Goal: Use online tool/utility: Utilize a website feature to perform a specific function

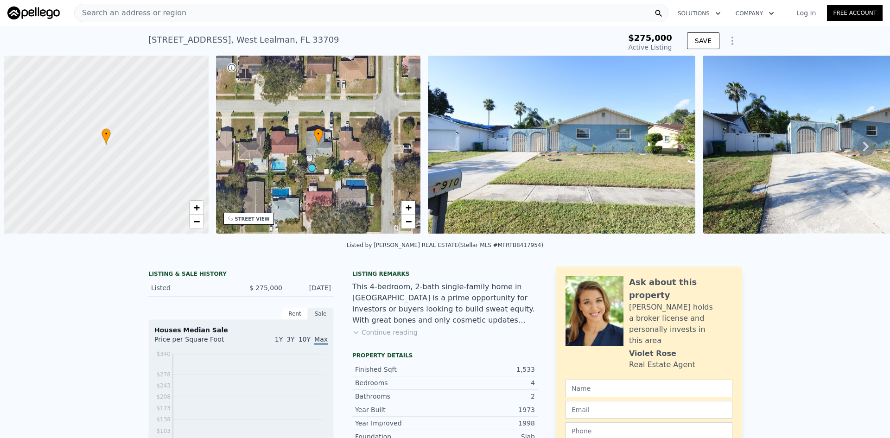
type input "-$ 291,147"
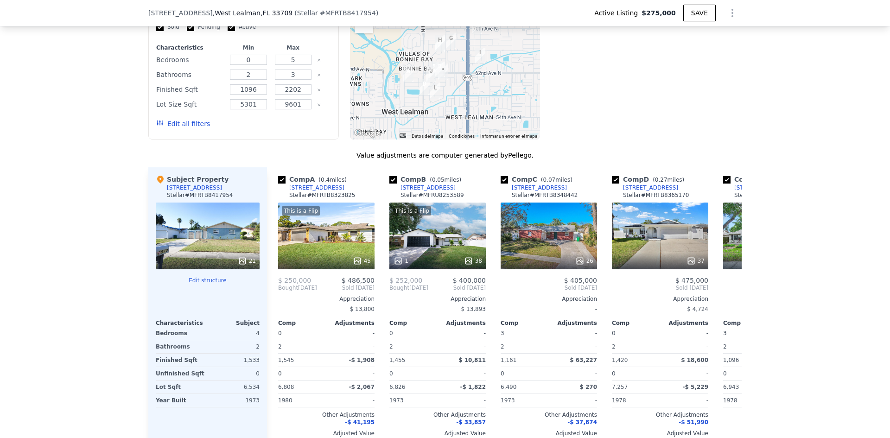
scroll to position [831, 0]
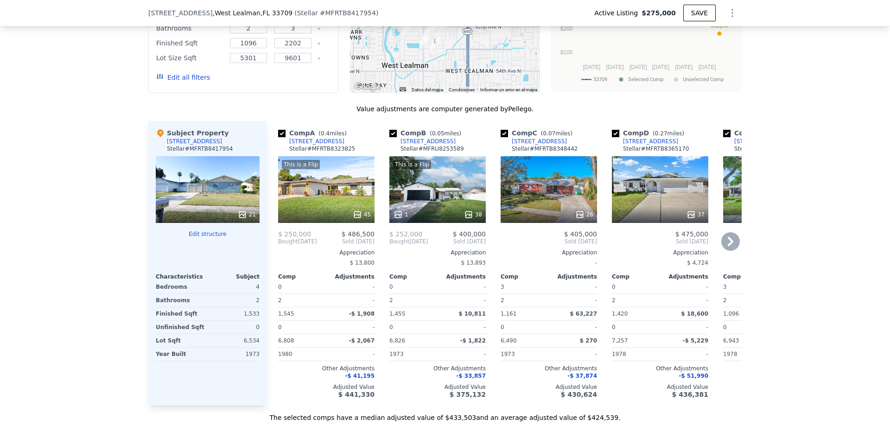
click at [585, 219] on div "26" at bounding box center [584, 214] width 18 height 9
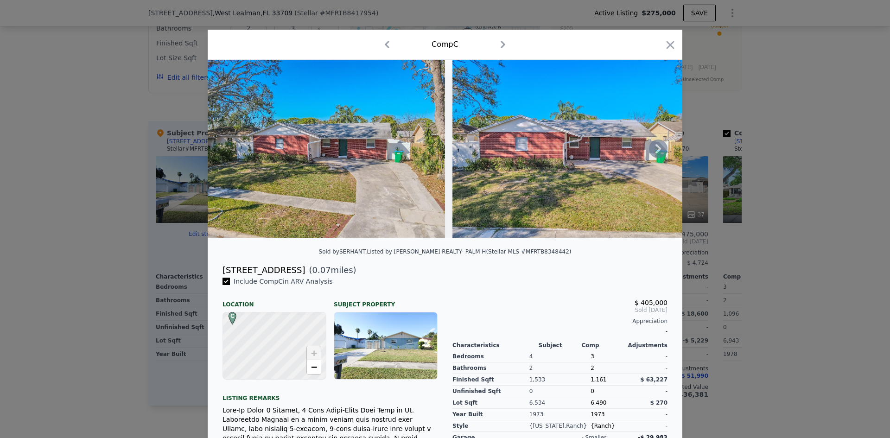
click at [652, 153] on icon at bounding box center [658, 149] width 19 height 19
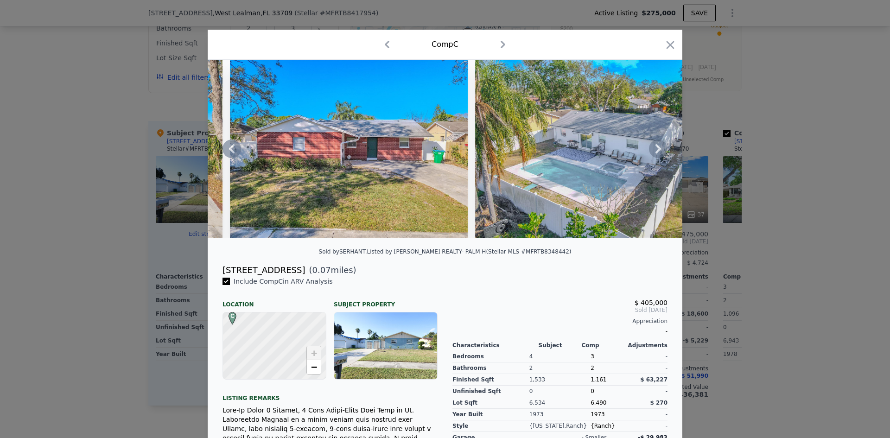
click at [652, 153] on icon at bounding box center [658, 149] width 19 height 19
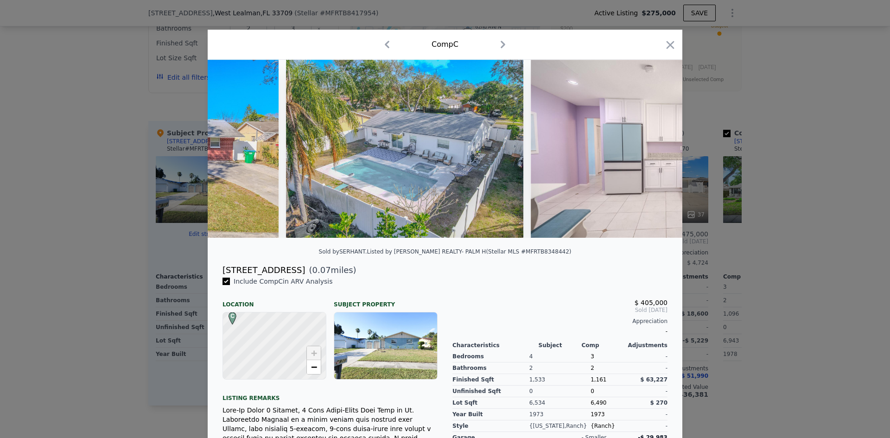
scroll to position [0, 445]
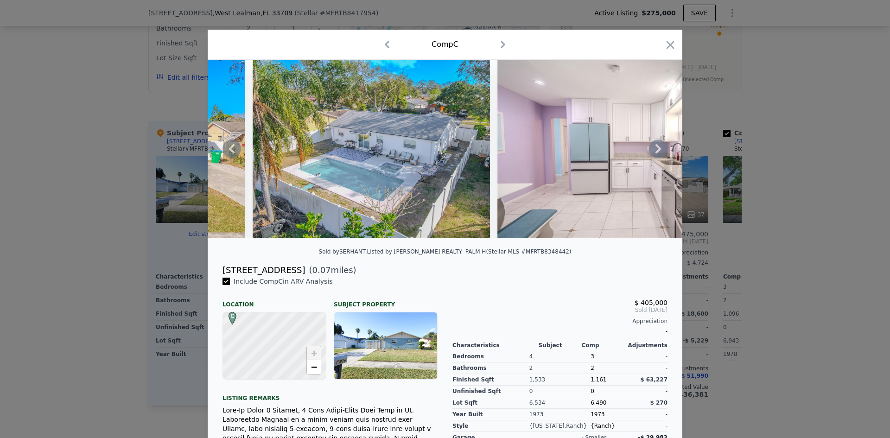
click at [652, 153] on icon at bounding box center [658, 149] width 19 height 19
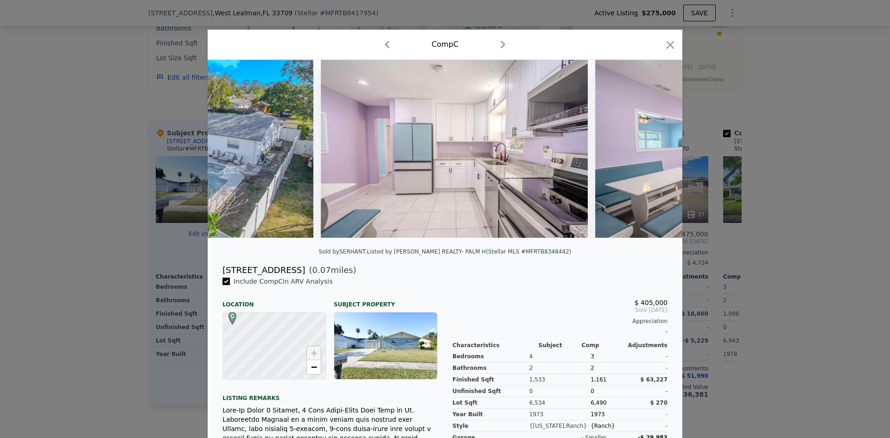
scroll to position [0, 668]
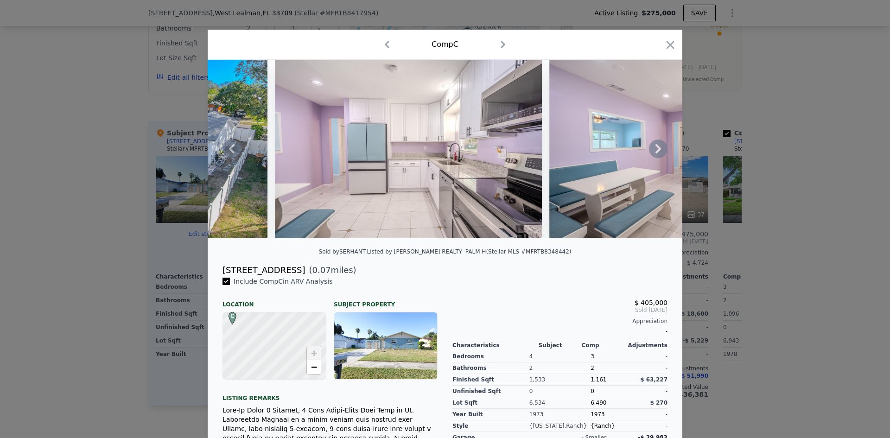
click at [654, 152] on icon at bounding box center [658, 149] width 19 height 19
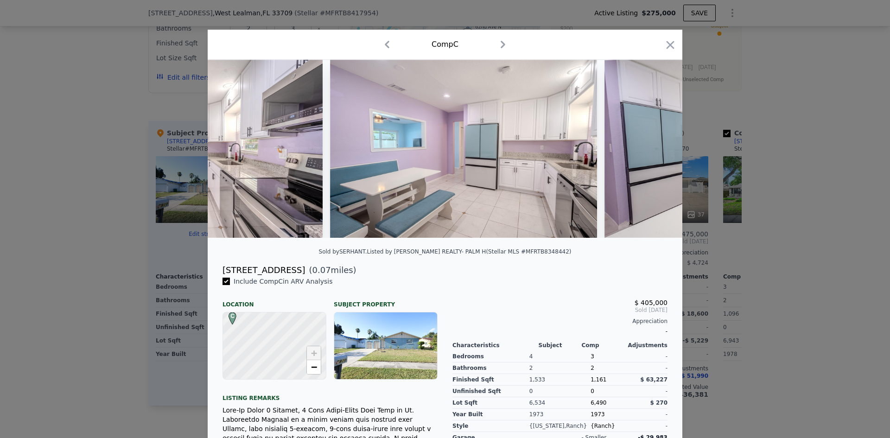
scroll to position [0, 890]
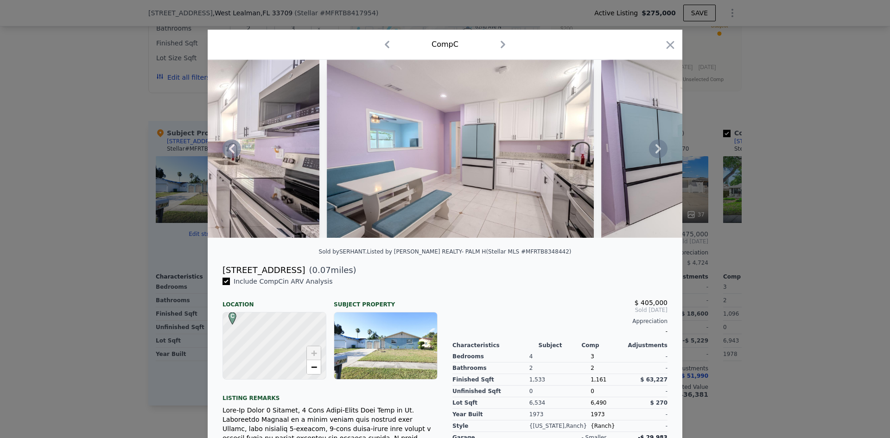
click at [654, 152] on icon at bounding box center [658, 149] width 19 height 19
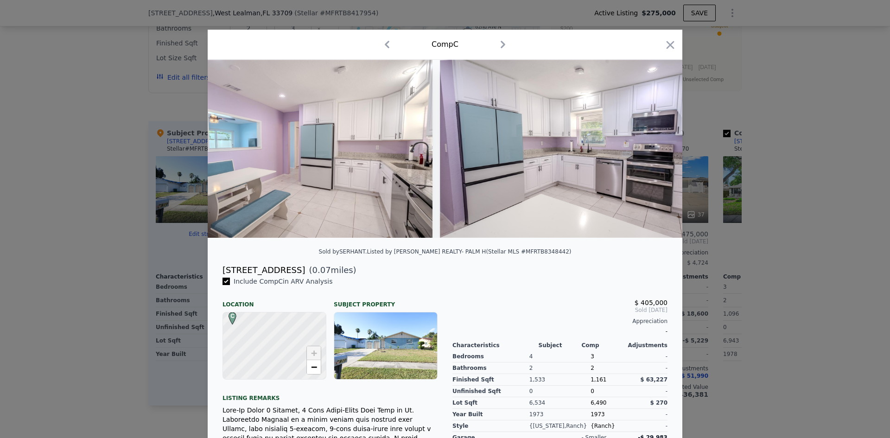
scroll to position [0, 1113]
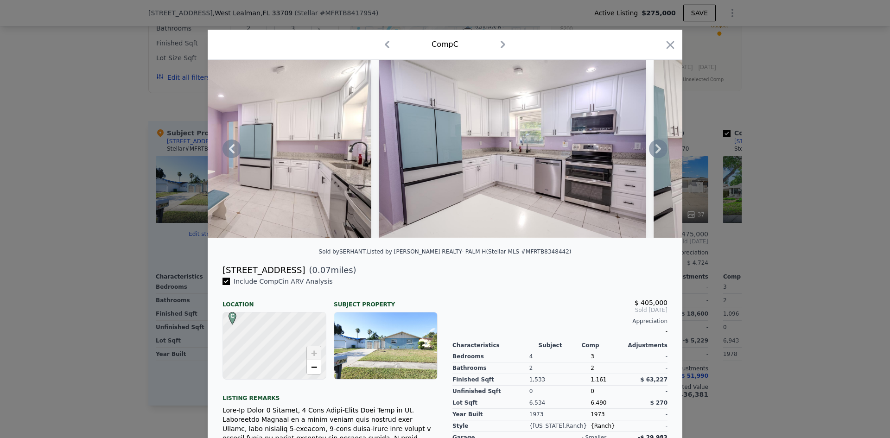
click at [654, 152] on icon at bounding box center [658, 149] width 19 height 19
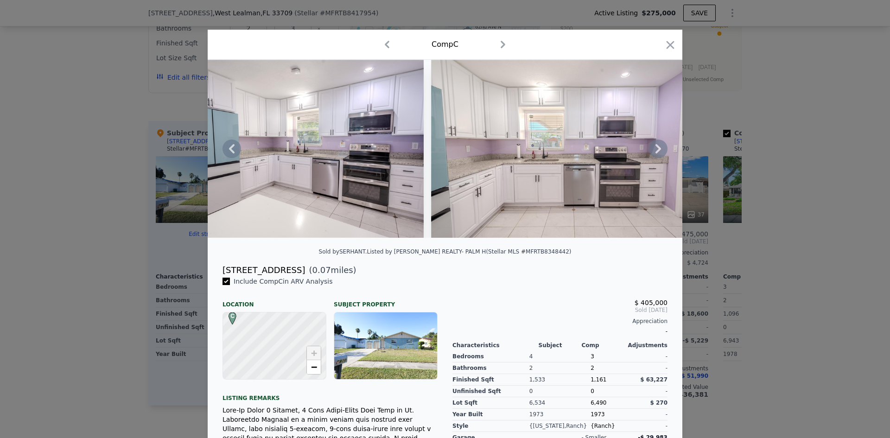
click at [654, 152] on icon at bounding box center [658, 149] width 19 height 19
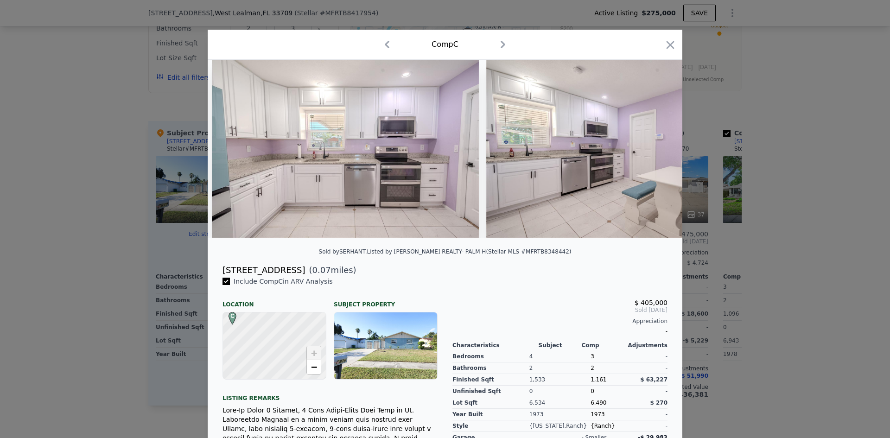
scroll to position [0, 1558]
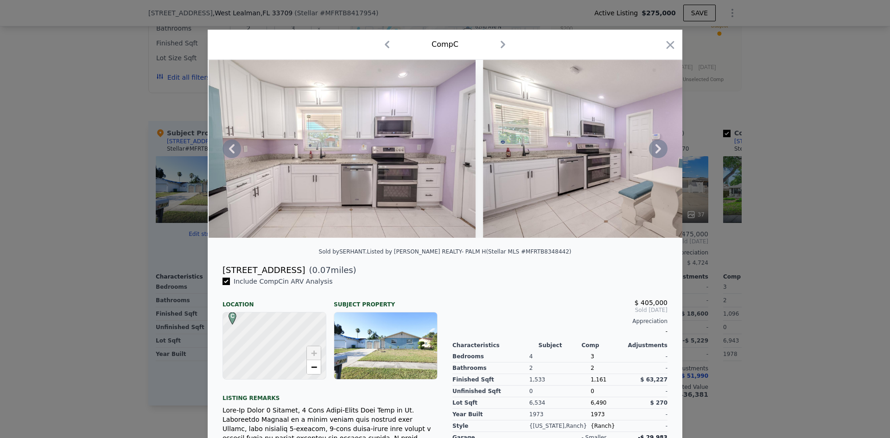
click at [656, 153] on icon at bounding box center [659, 148] width 6 height 9
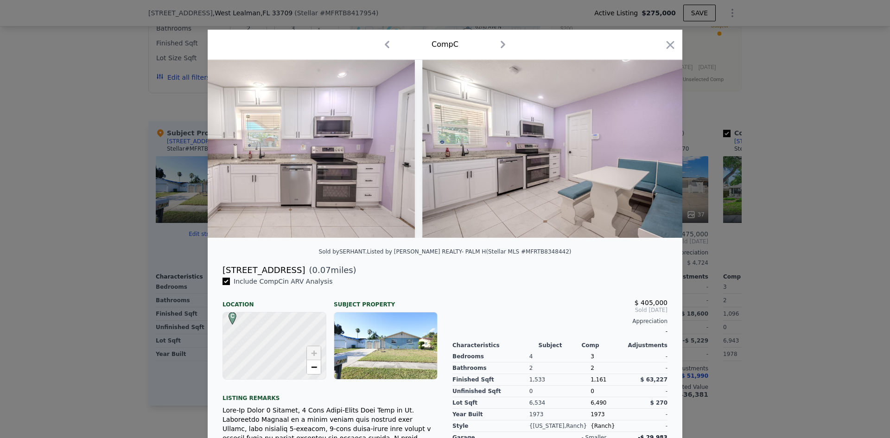
scroll to position [0, 1781]
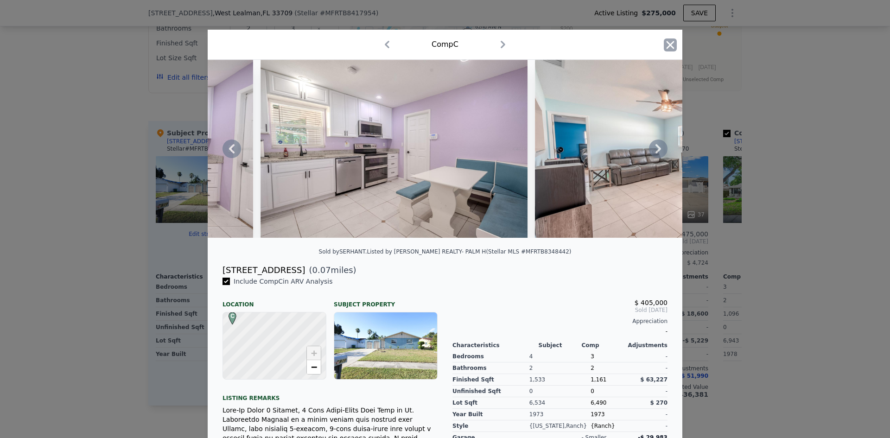
click at [664, 45] on icon "button" at bounding box center [670, 44] width 13 height 13
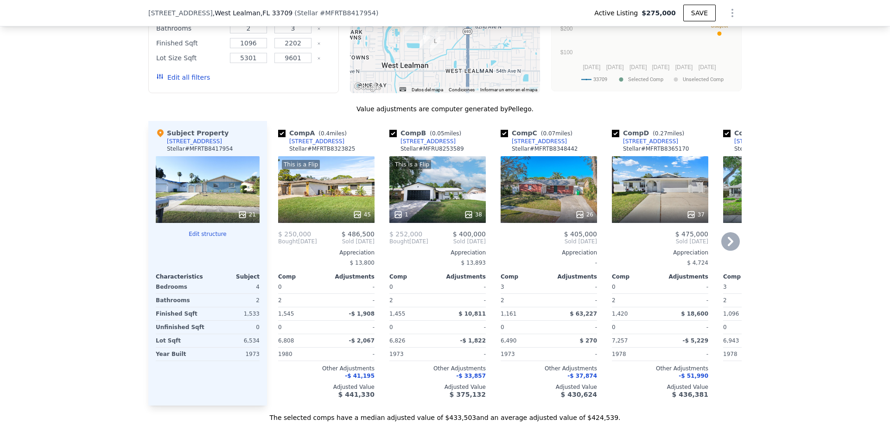
click at [728, 244] on icon at bounding box center [731, 241] width 19 height 19
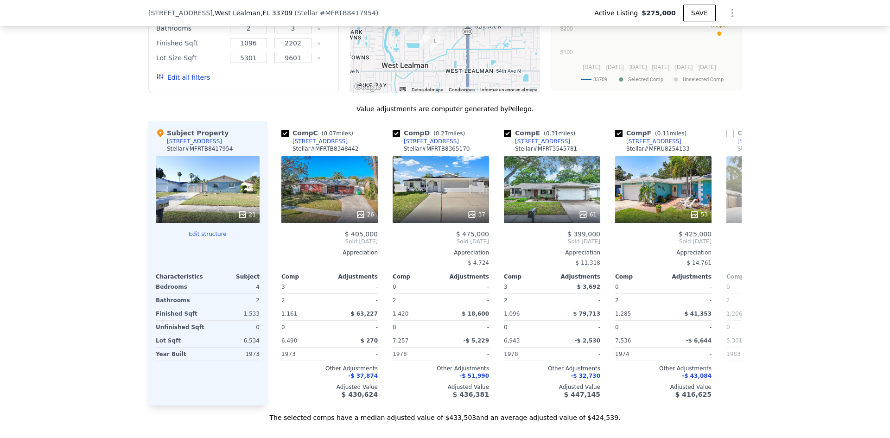
scroll to position [0, 223]
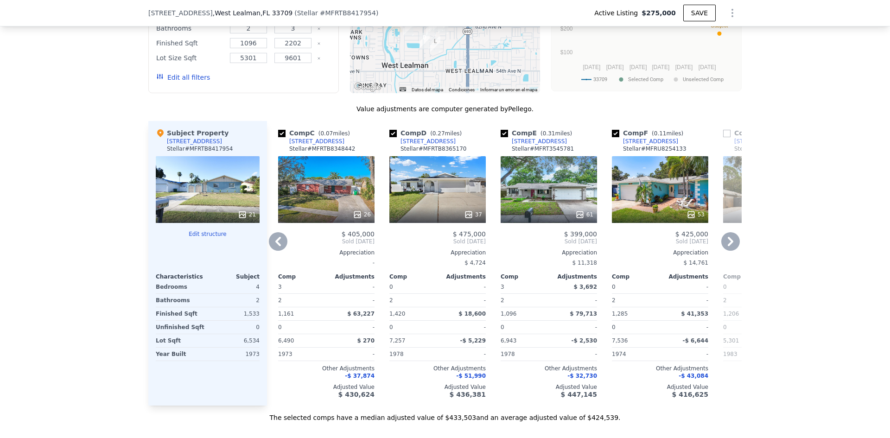
click at [273, 251] on icon at bounding box center [278, 241] width 19 height 19
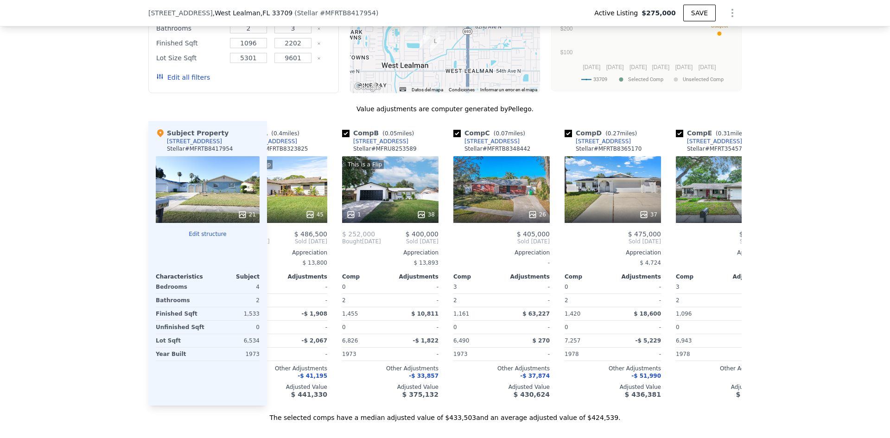
scroll to position [0, 0]
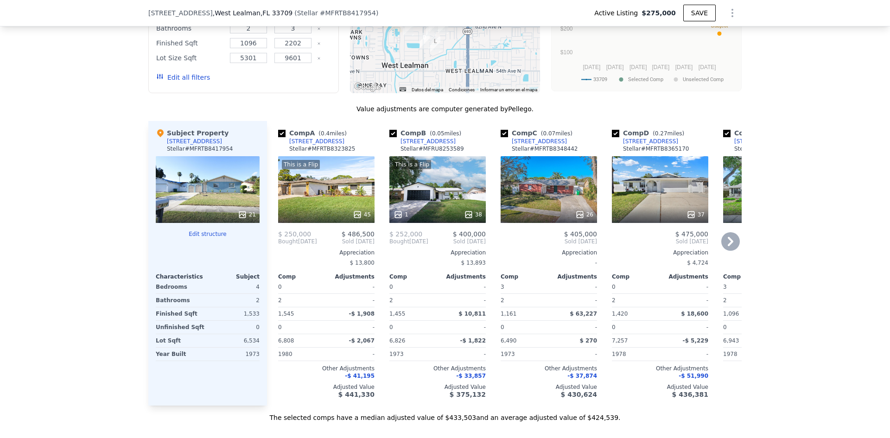
click at [278, 137] on input "checkbox" at bounding box center [281, 133] width 7 height 7
checkbox input "false"
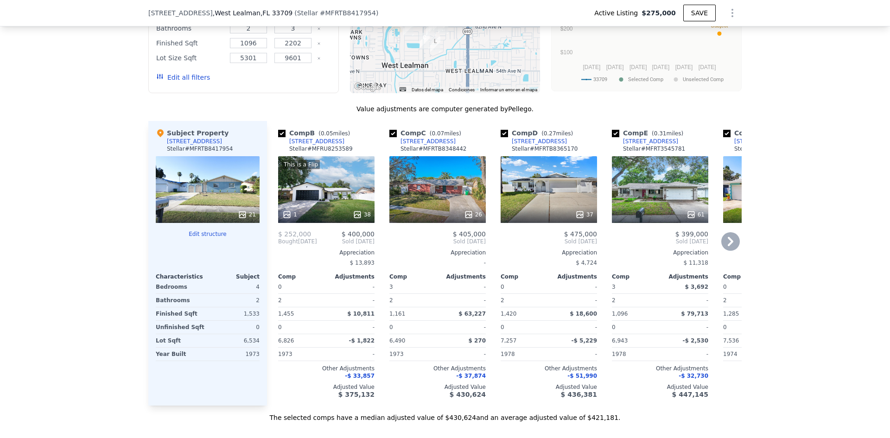
click at [278, 137] on input "checkbox" at bounding box center [281, 133] width 7 height 7
checkbox input "false"
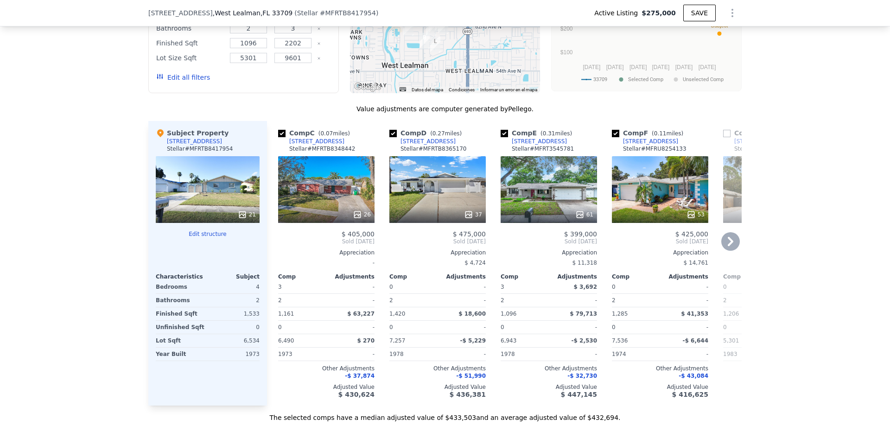
click at [501, 137] on input "checkbox" at bounding box center [504, 133] width 7 height 7
checkbox input "false"
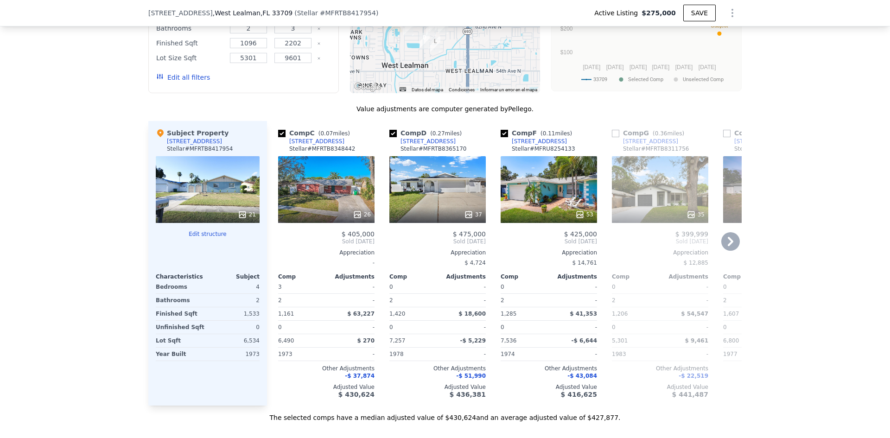
click at [730, 244] on icon at bounding box center [731, 241] width 19 height 19
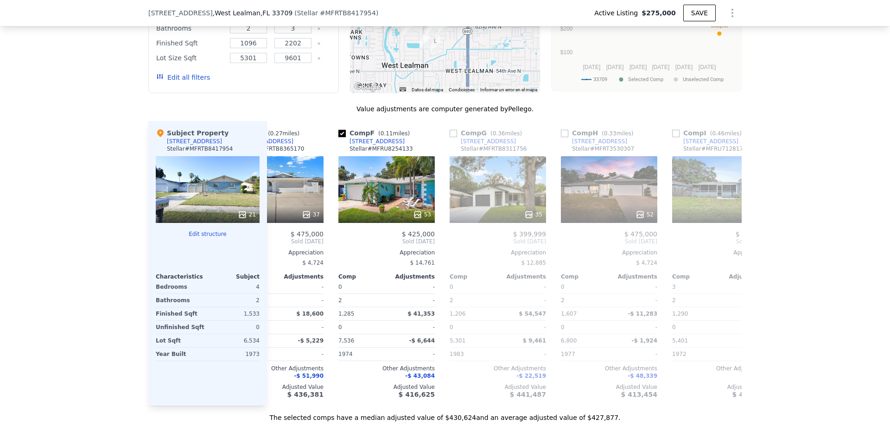
scroll to position [0, 223]
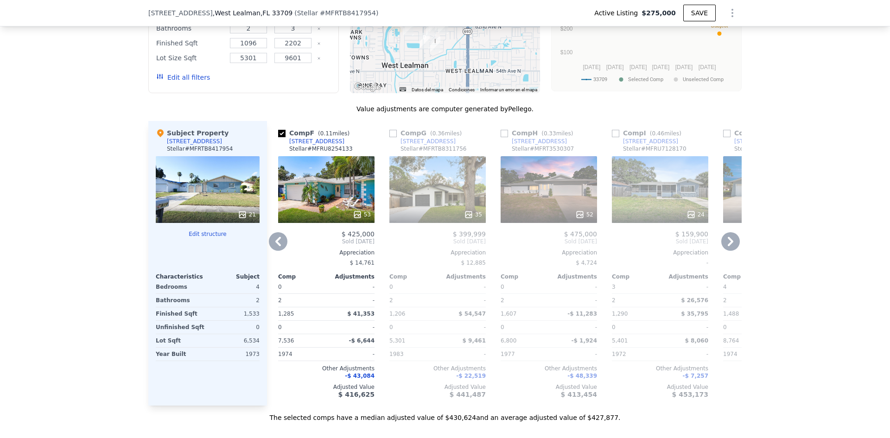
click at [502, 137] on input "checkbox" at bounding box center [504, 133] width 7 height 7
checkbox input "true"
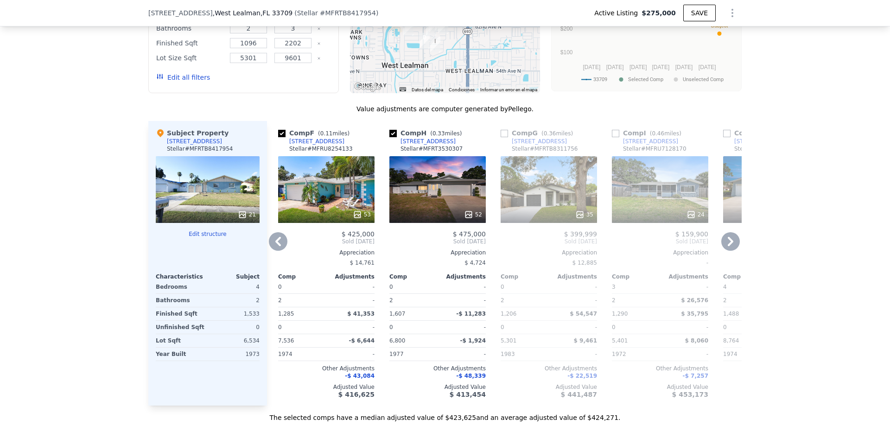
click at [473, 217] on div "52" at bounding box center [473, 214] width 18 height 9
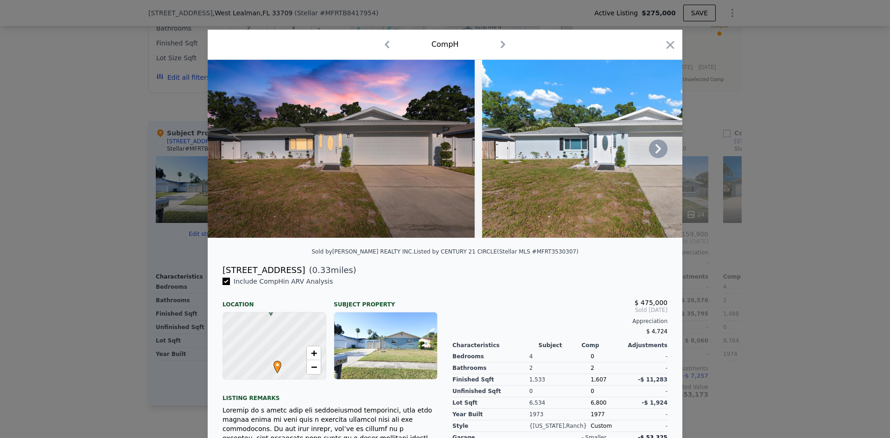
click at [653, 153] on icon at bounding box center [658, 149] width 19 height 19
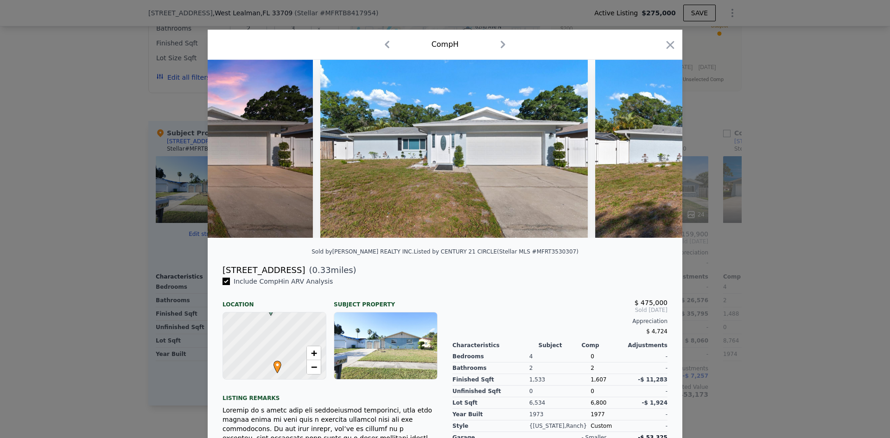
scroll to position [0, 223]
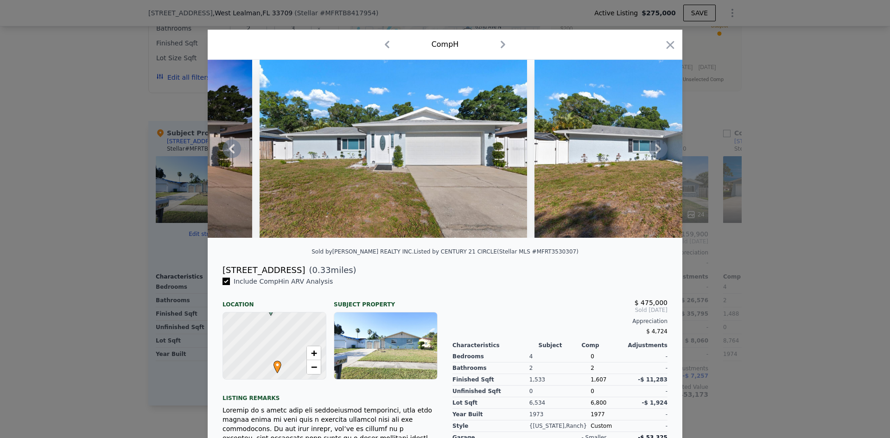
click at [653, 153] on icon at bounding box center [658, 149] width 19 height 19
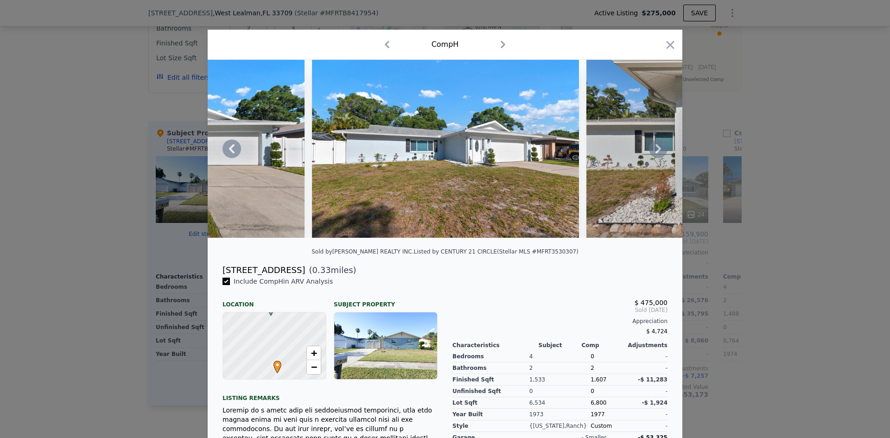
click at [653, 153] on icon at bounding box center [658, 149] width 19 height 19
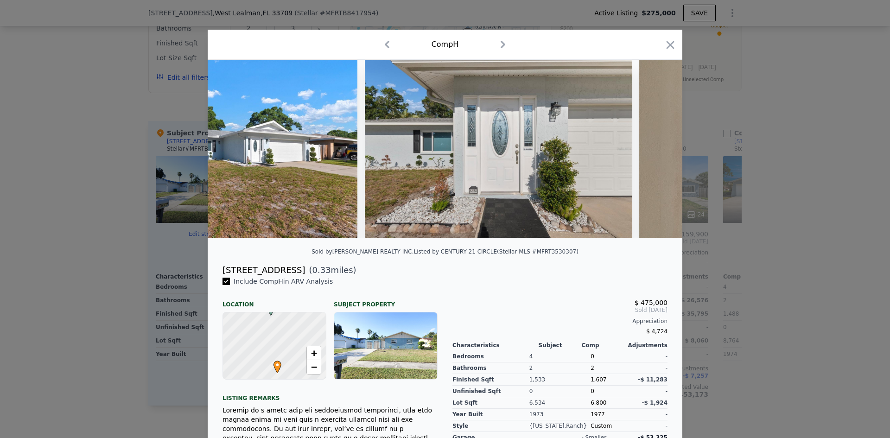
scroll to position [0, 668]
click at [653, 153] on icon at bounding box center [658, 149] width 19 height 19
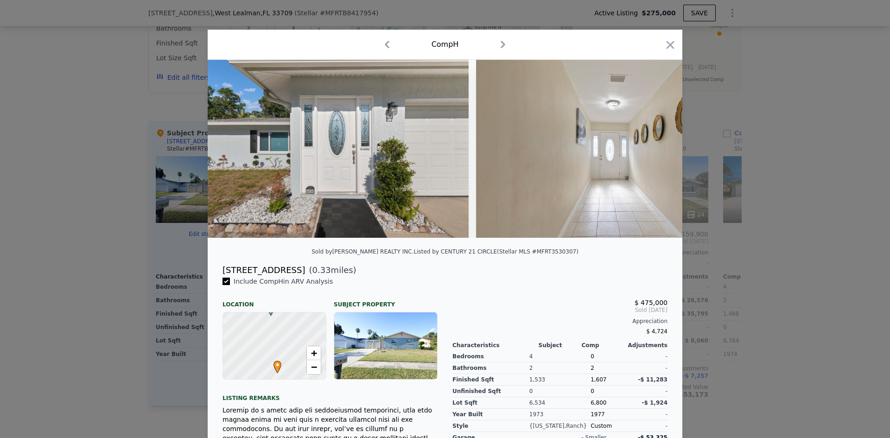
scroll to position [0, 890]
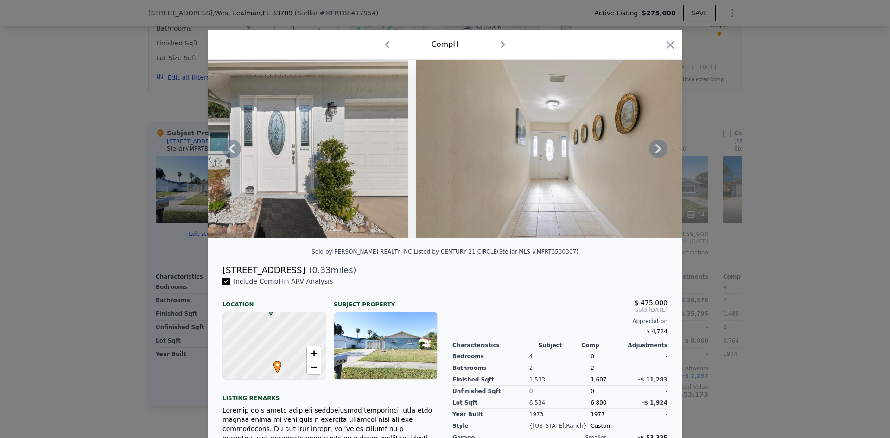
click at [653, 153] on icon at bounding box center [658, 149] width 19 height 19
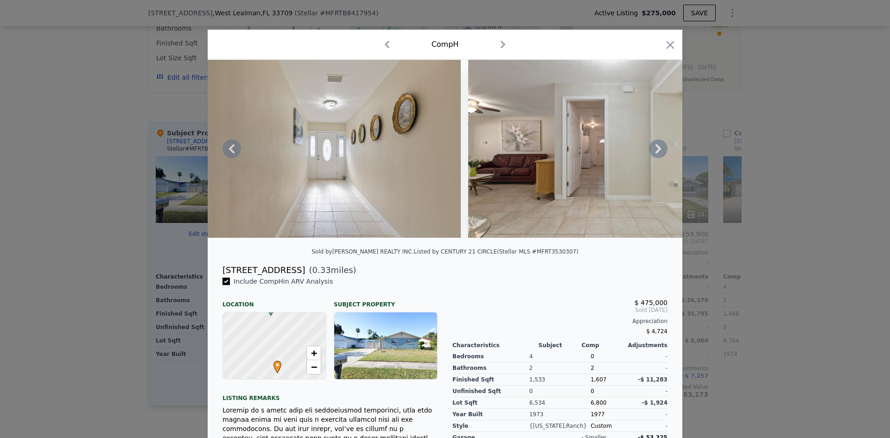
click at [653, 153] on icon at bounding box center [658, 149] width 19 height 19
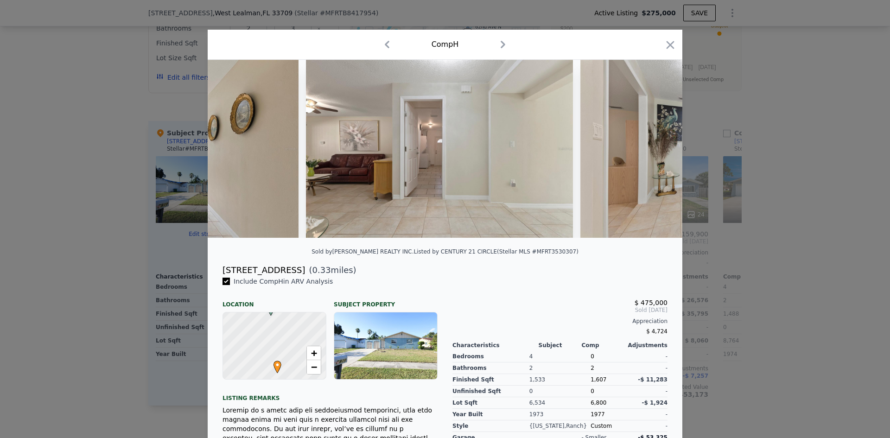
scroll to position [0, 1336]
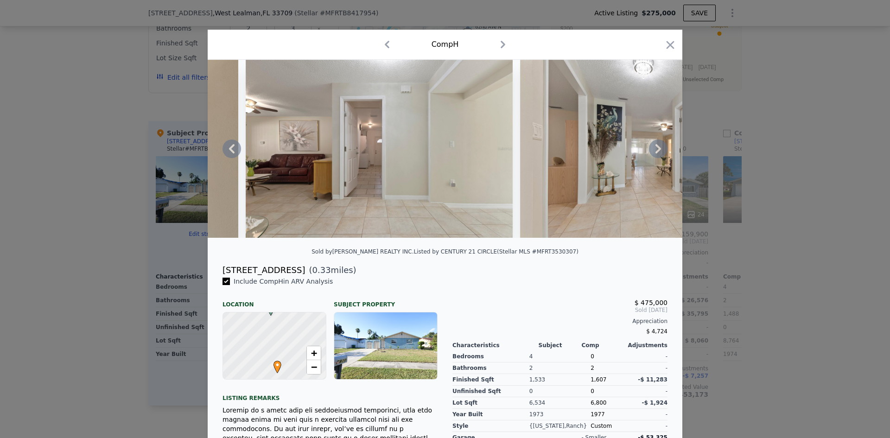
click at [653, 153] on icon at bounding box center [658, 149] width 19 height 19
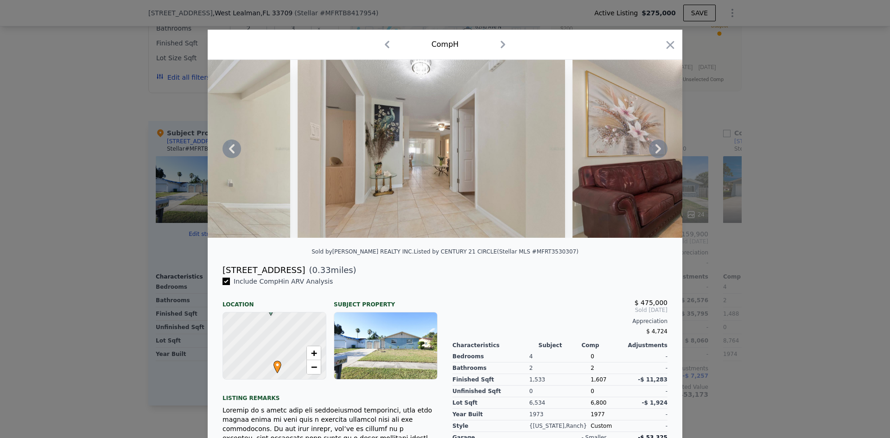
click at [653, 153] on icon at bounding box center [658, 149] width 19 height 19
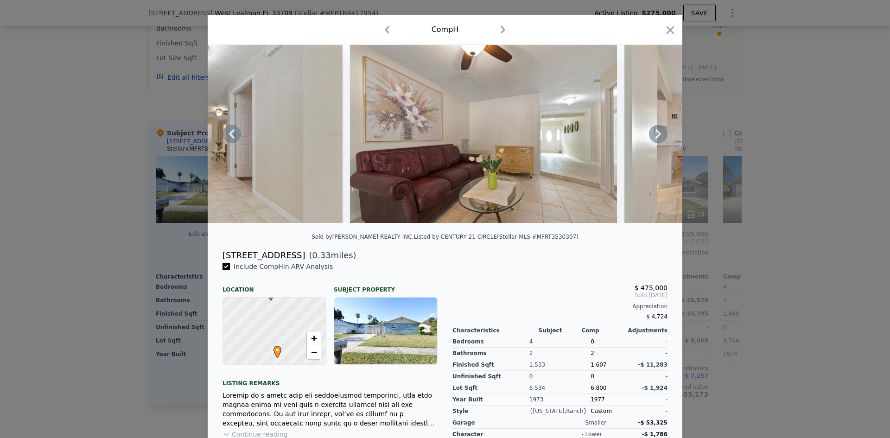
scroll to position [0, 0]
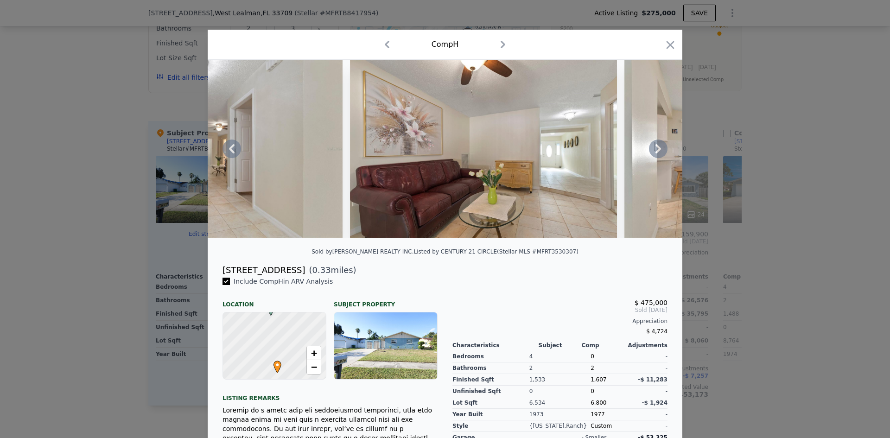
click at [651, 152] on icon at bounding box center [658, 149] width 19 height 19
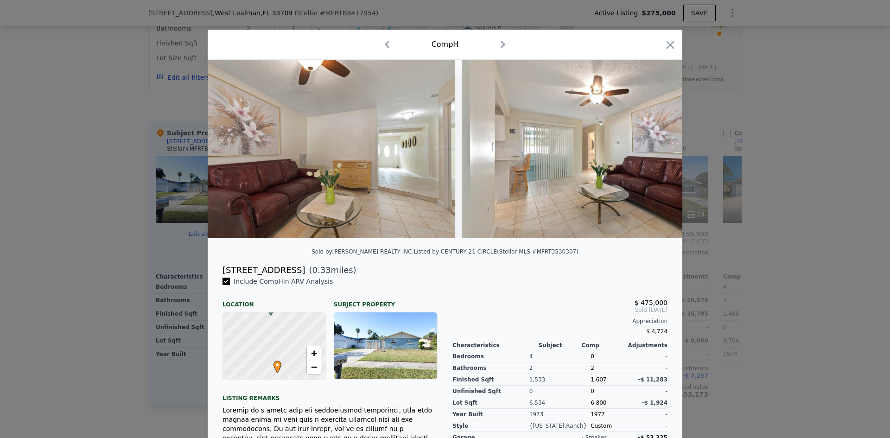
scroll to position [0, 2003]
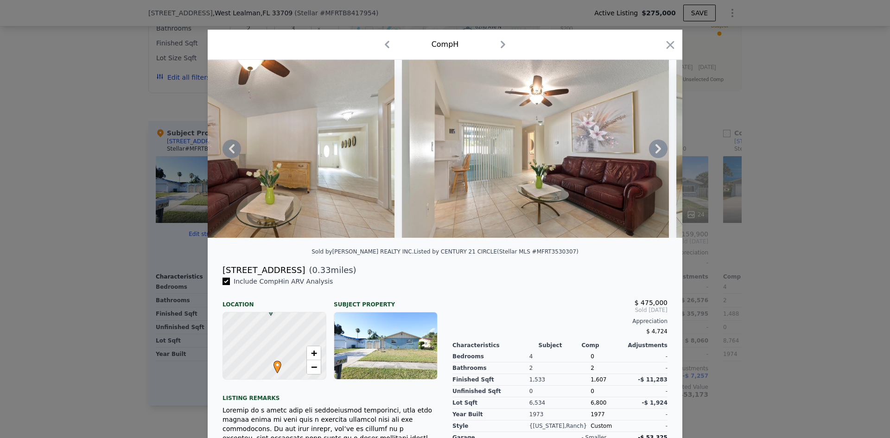
click at [651, 152] on icon at bounding box center [658, 149] width 19 height 19
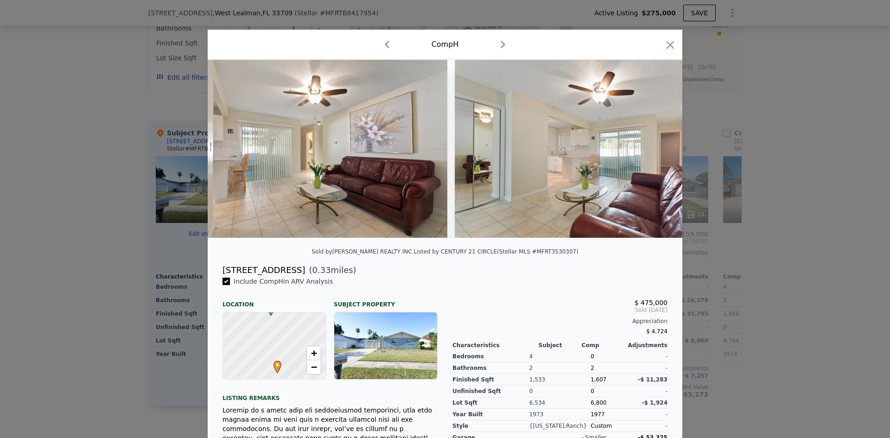
scroll to position [0, 2226]
click at [651, 152] on icon at bounding box center [658, 149] width 19 height 19
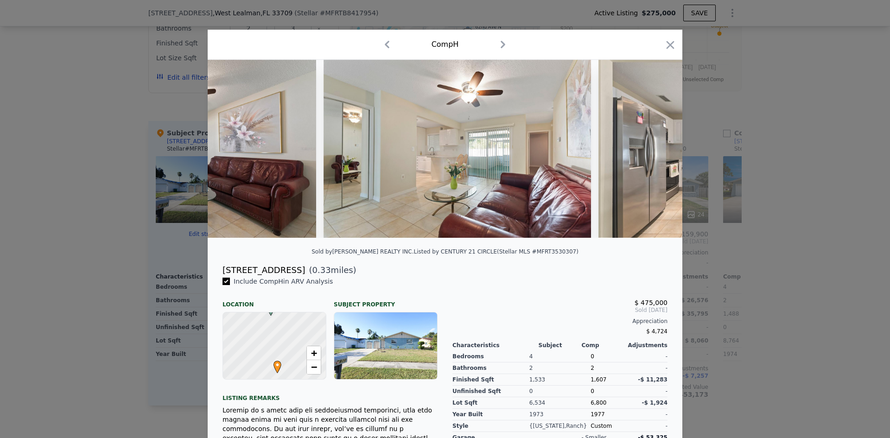
scroll to position [0, 2448]
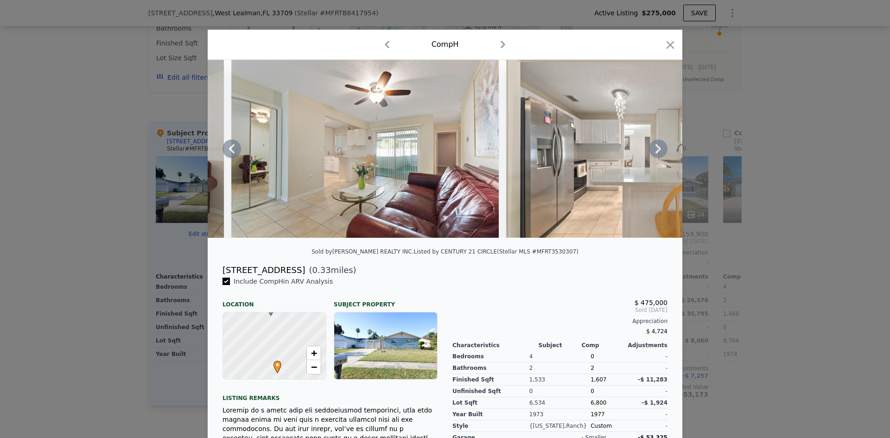
click at [653, 151] on icon at bounding box center [658, 149] width 19 height 19
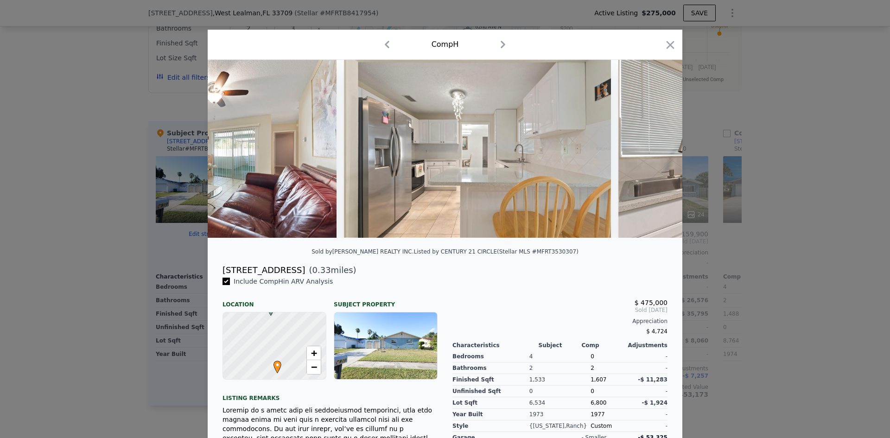
scroll to position [0, 2671]
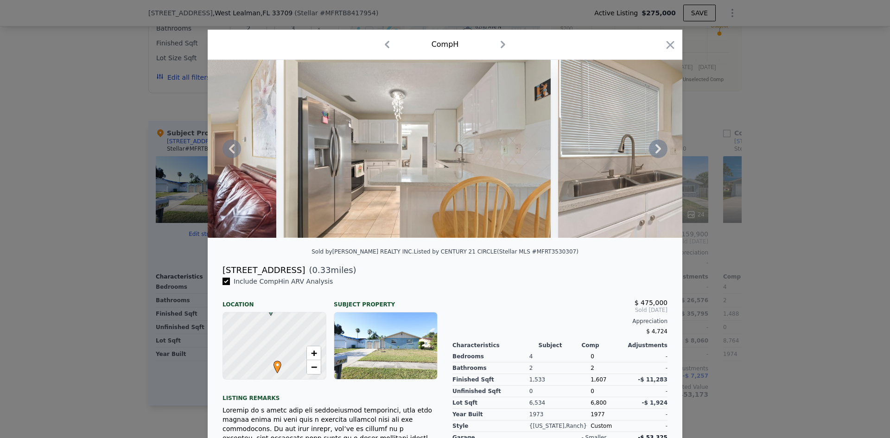
click at [656, 150] on icon at bounding box center [658, 149] width 19 height 19
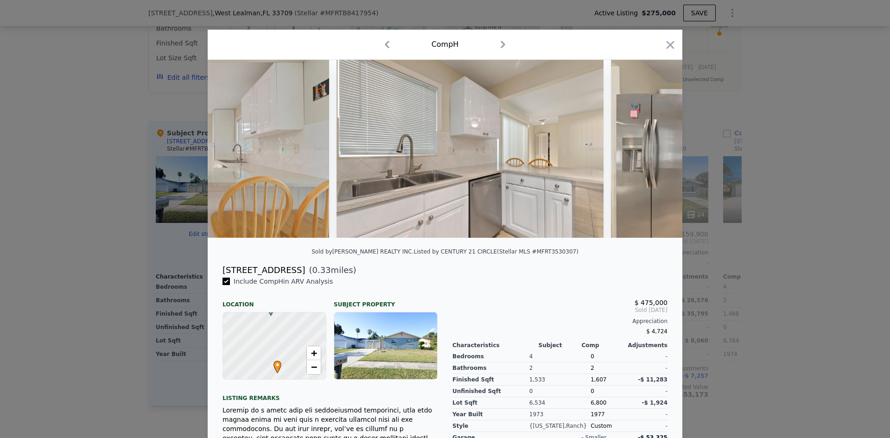
scroll to position [0, 2894]
click at [656, 150] on icon at bounding box center [658, 149] width 19 height 19
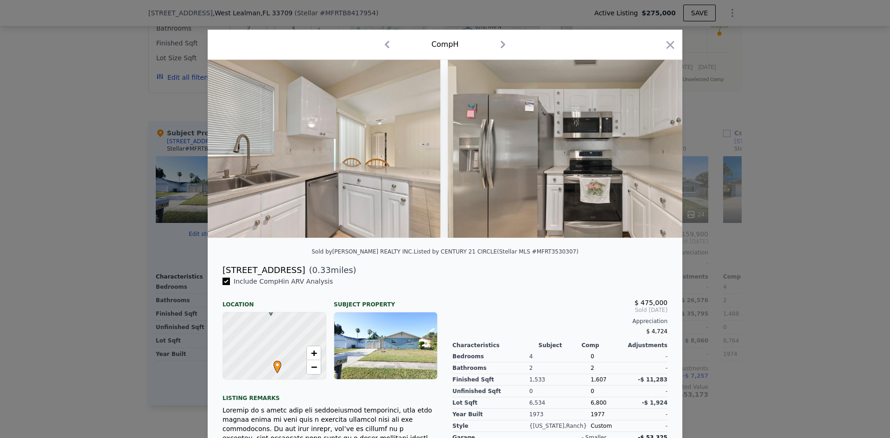
scroll to position [0, 3116]
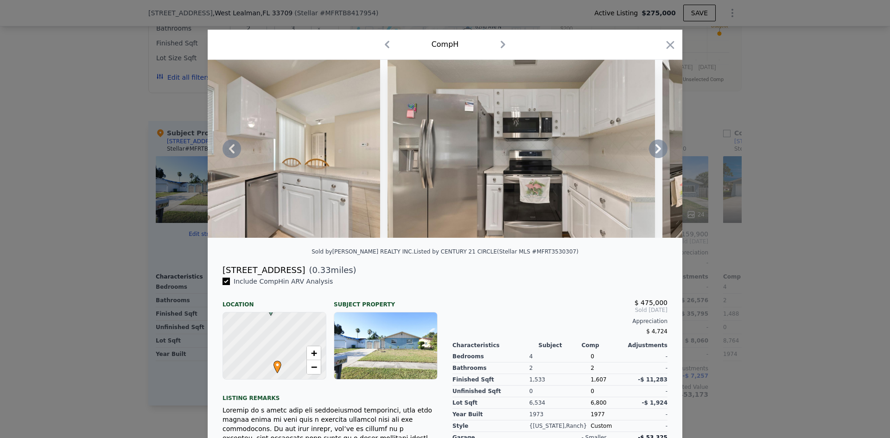
click at [655, 153] on icon at bounding box center [658, 149] width 19 height 19
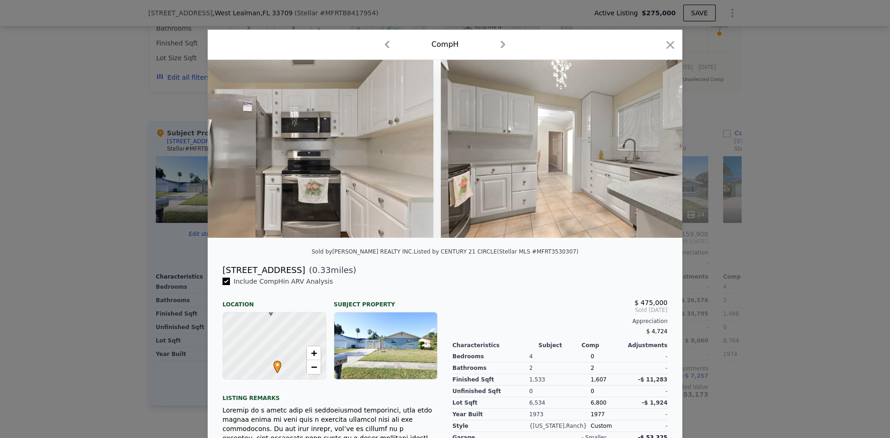
scroll to position [0, 3339]
click at [655, 153] on icon at bounding box center [658, 149] width 19 height 19
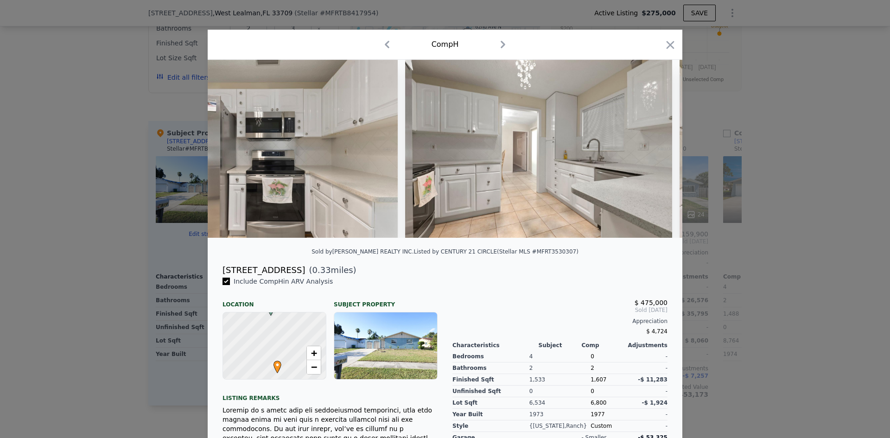
scroll to position [0, 3561]
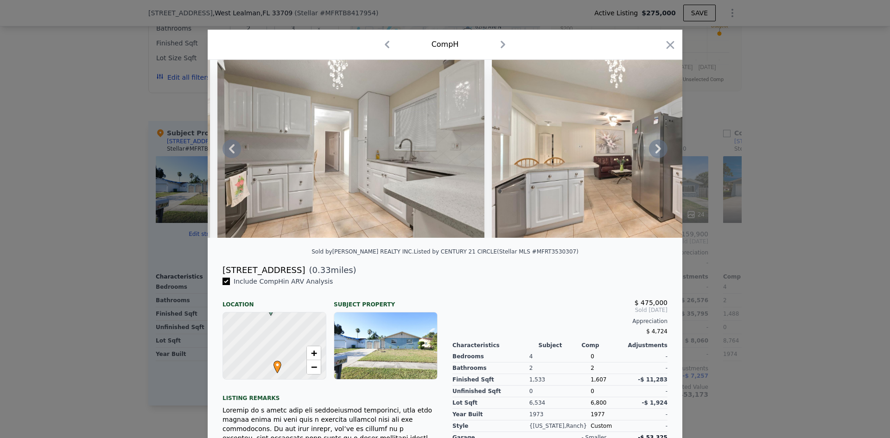
click at [655, 153] on icon at bounding box center [658, 149] width 19 height 19
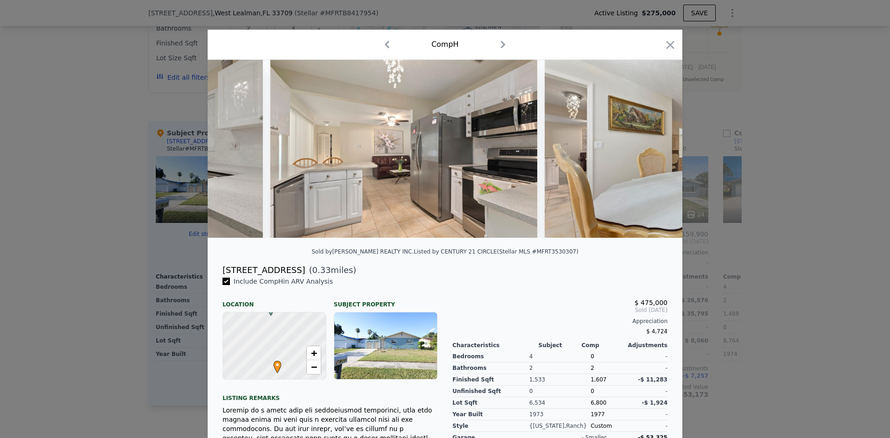
scroll to position [0, 3784]
click at [655, 153] on icon at bounding box center [658, 149] width 19 height 19
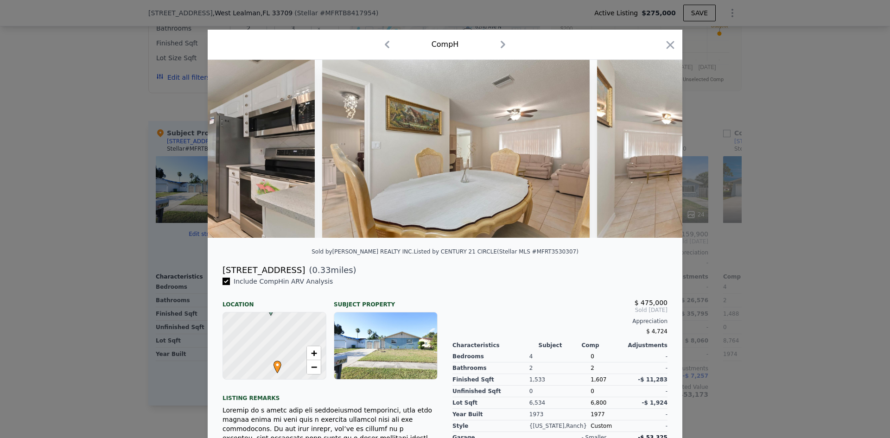
scroll to position [0, 4007]
click at [655, 153] on icon at bounding box center [658, 149] width 19 height 19
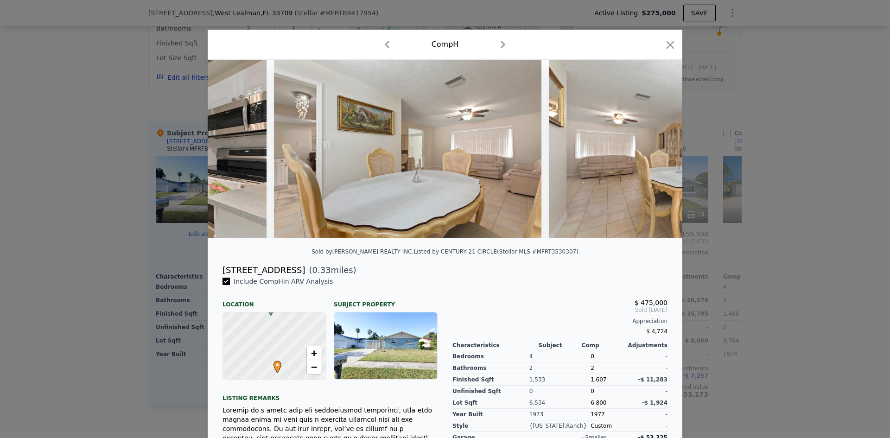
scroll to position [0, 4229]
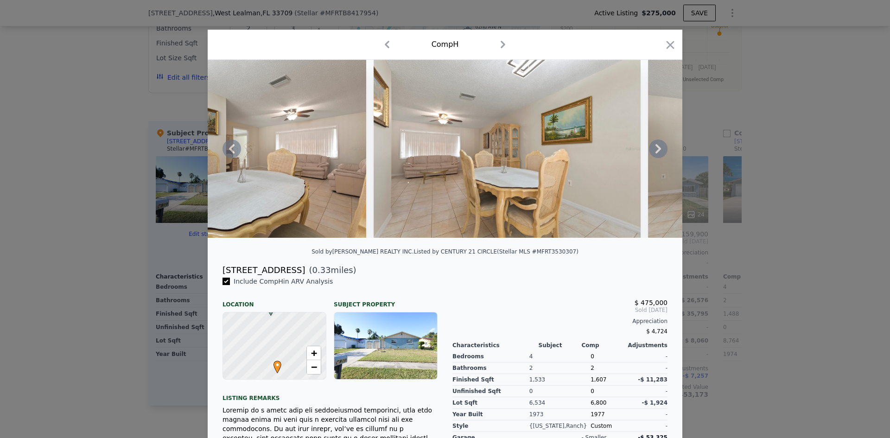
click at [655, 153] on icon at bounding box center [658, 149] width 19 height 19
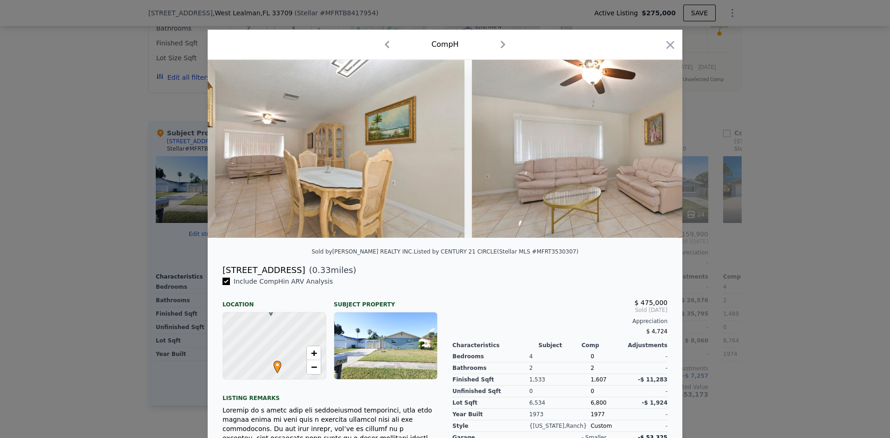
scroll to position [0, 4452]
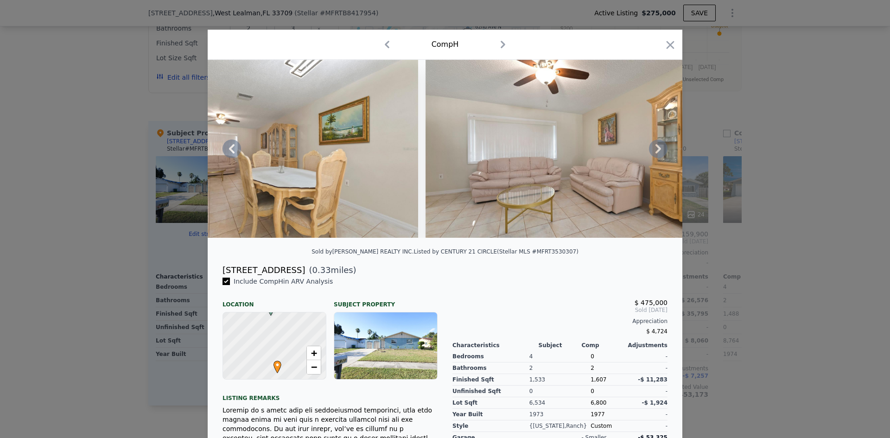
click at [655, 153] on icon at bounding box center [658, 149] width 19 height 19
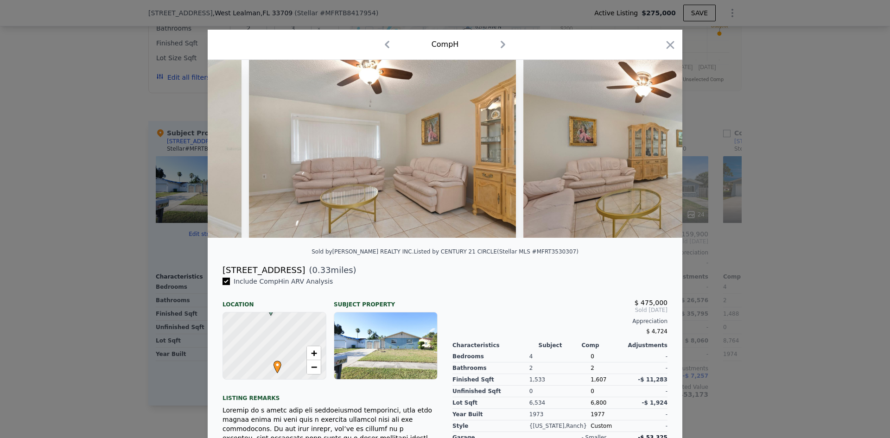
scroll to position [0, 4674]
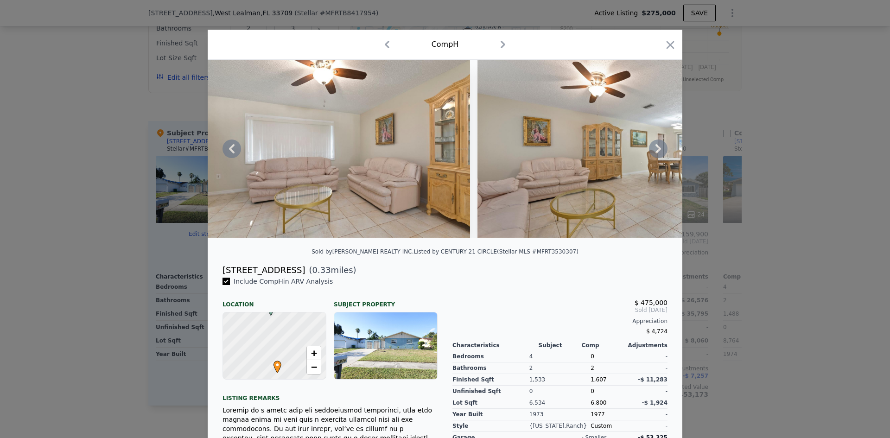
click at [655, 153] on icon at bounding box center [658, 149] width 19 height 19
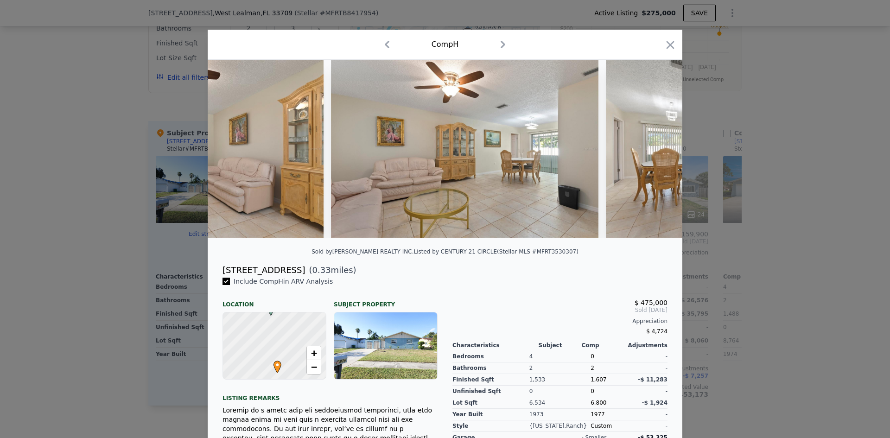
scroll to position [0, 4897]
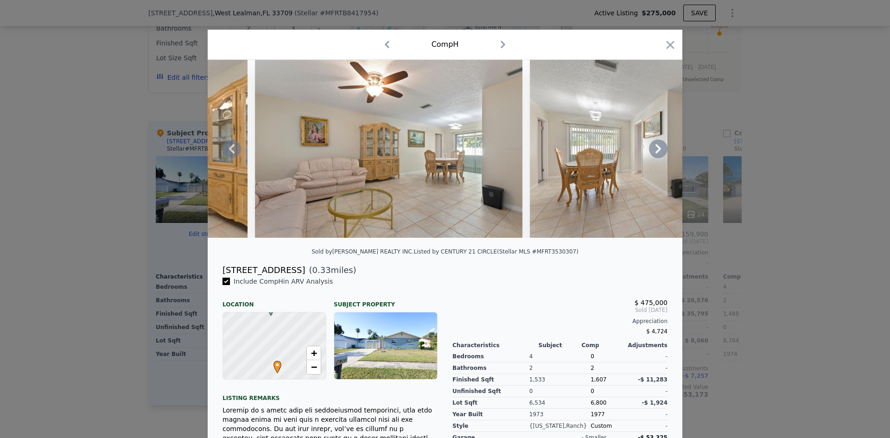
click at [655, 153] on icon at bounding box center [658, 149] width 19 height 19
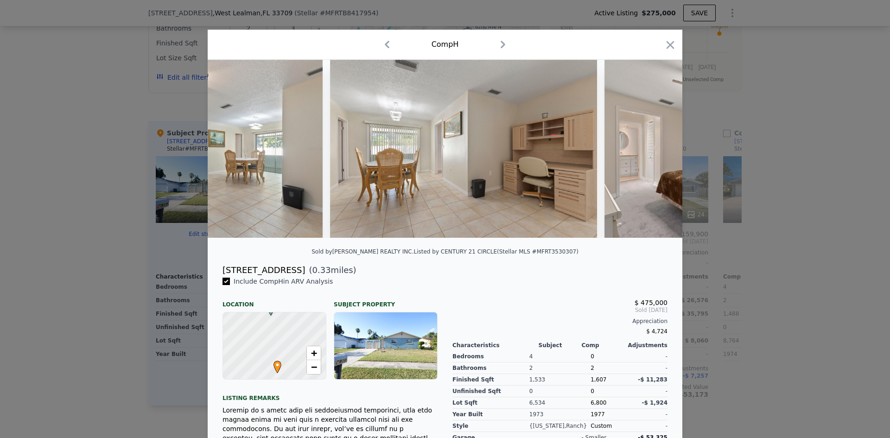
scroll to position [0, 5120]
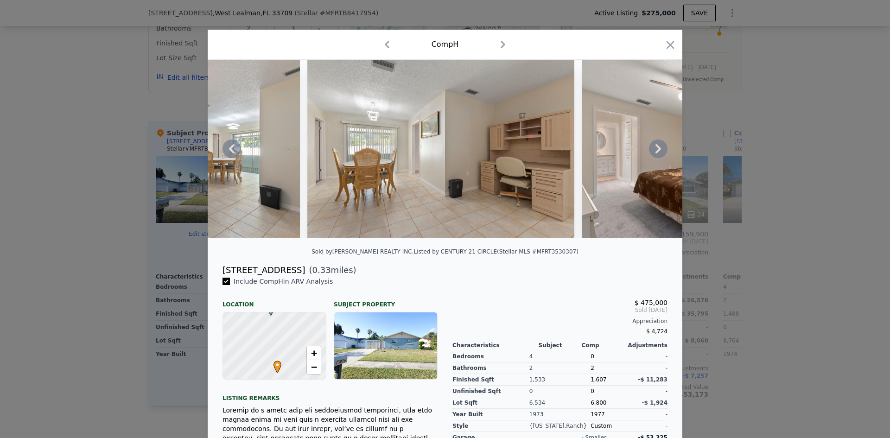
click at [655, 153] on div at bounding box center [445, 149] width 475 height 178
click at [655, 153] on icon at bounding box center [658, 149] width 19 height 19
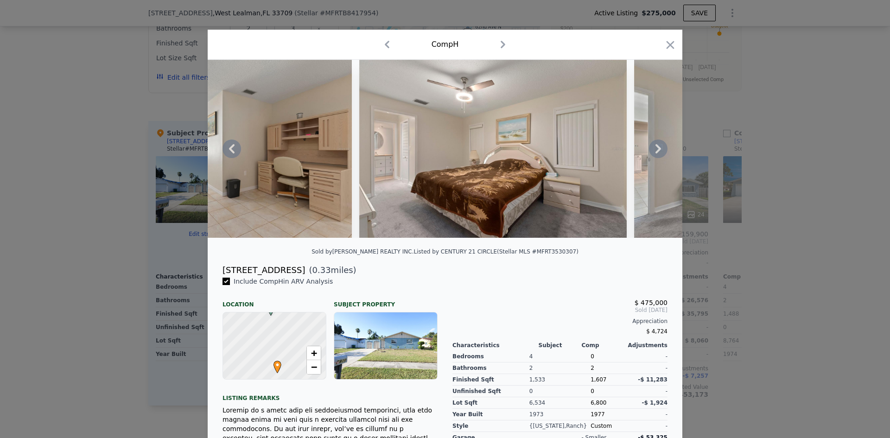
click at [655, 153] on icon at bounding box center [658, 149] width 19 height 19
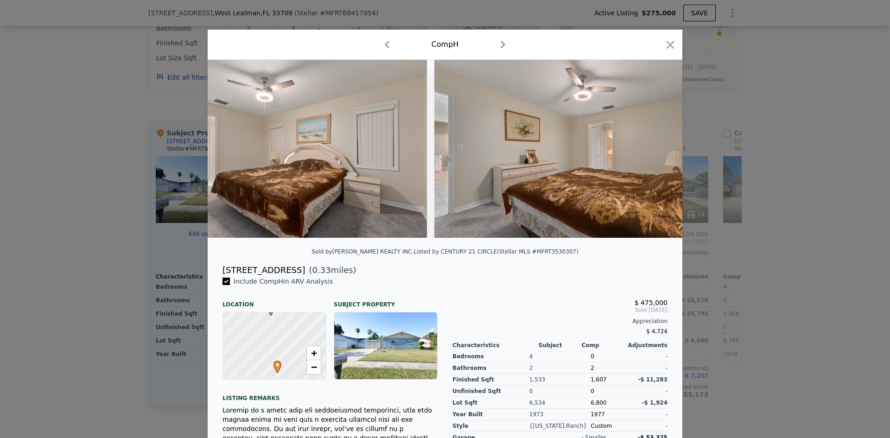
scroll to position [0, 5565]
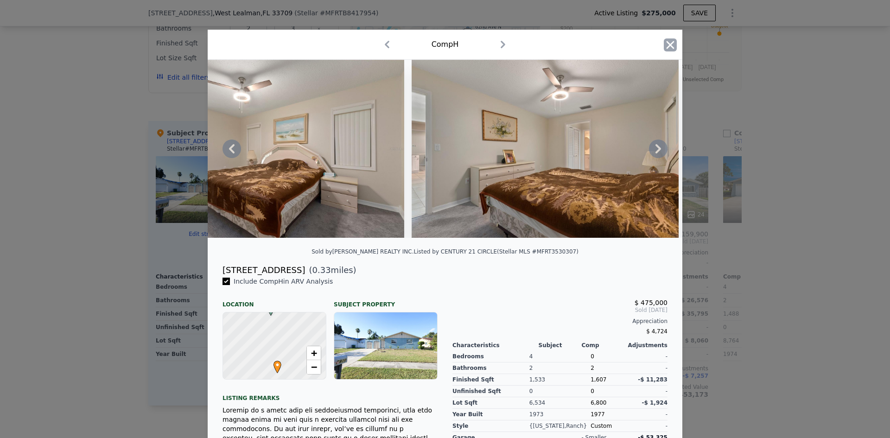
click at [665, 45] on icon "button" at bounding box center [670, 44] width 13 height 13
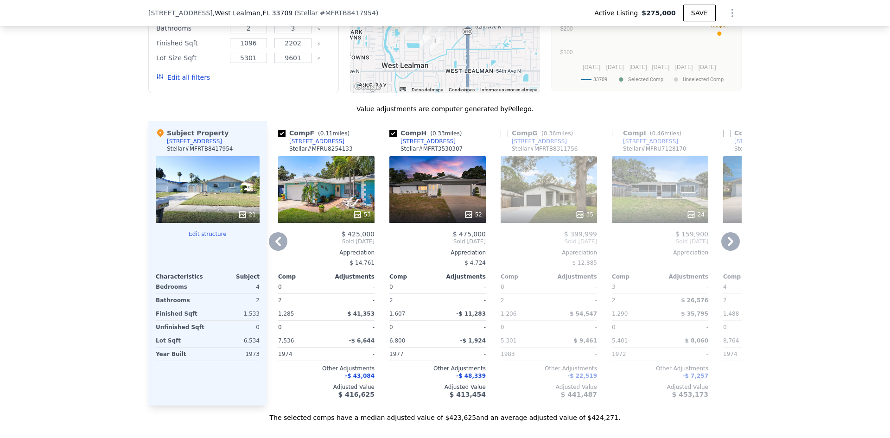
click at [731, 251] on icon at bounding box center [731, 241] width 19 height 19
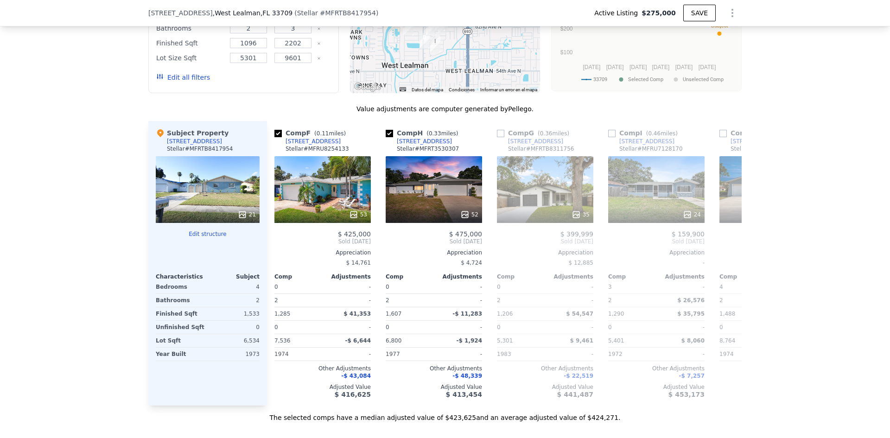
scroll to position [0, 445]
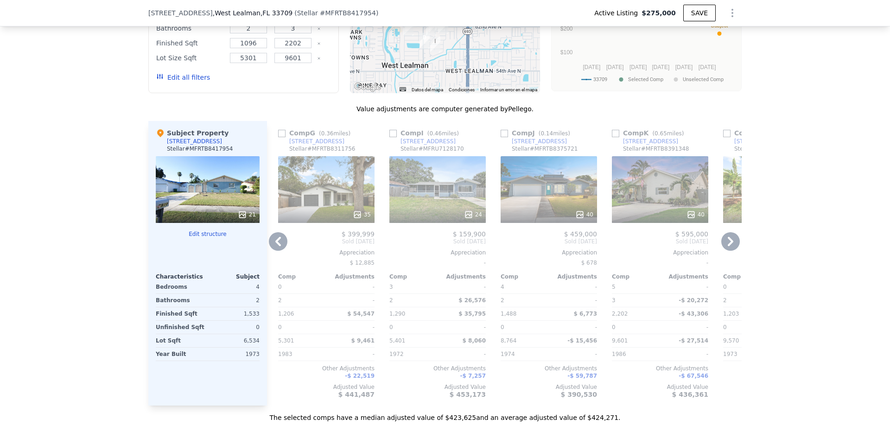
click at [501, 137] on input "checkbox" at bounding box center [504, 133] width 7 height 7
checkbox input "true"
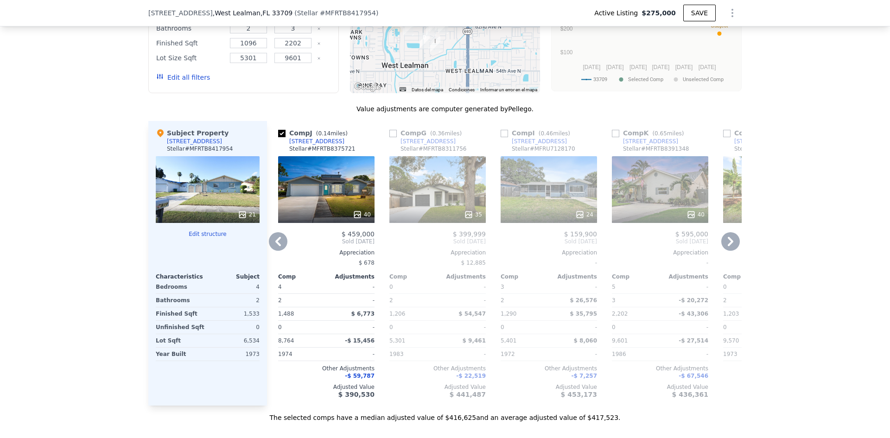
click at [359, 219] on icon at bounding box center [357, 214] width 9 height 9
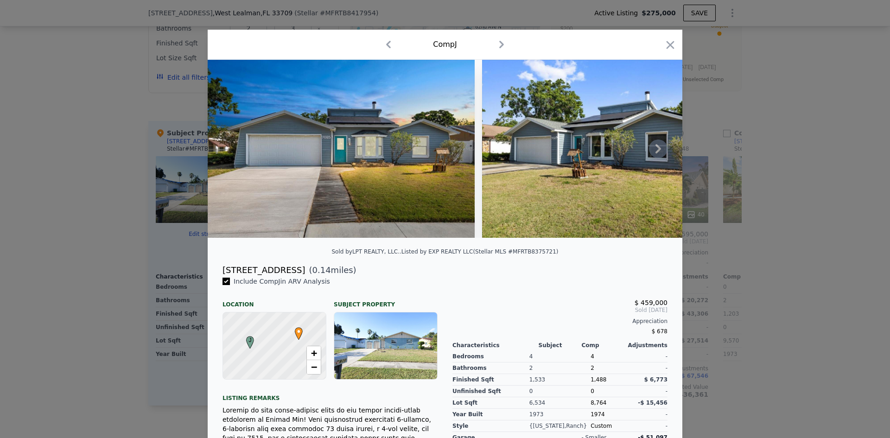
click at [651, 151] on icon at bounding box center [658, 149] width 19 height 19
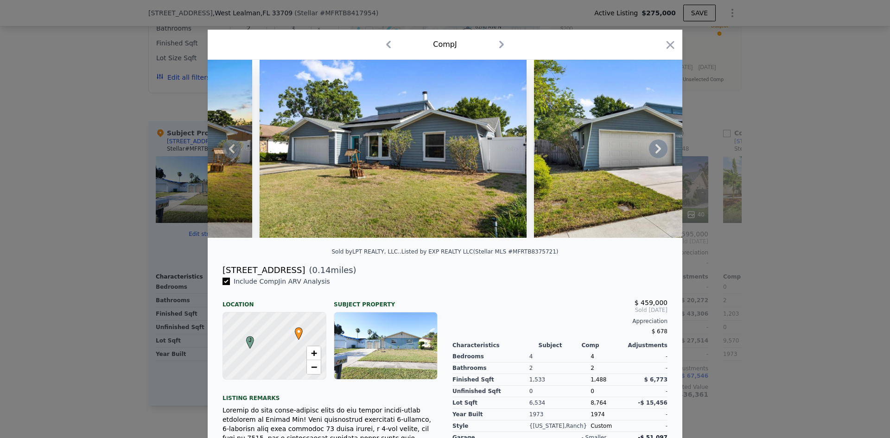
click at [651, 151] on icon at bounding box center [658, 149] width 19 height 19
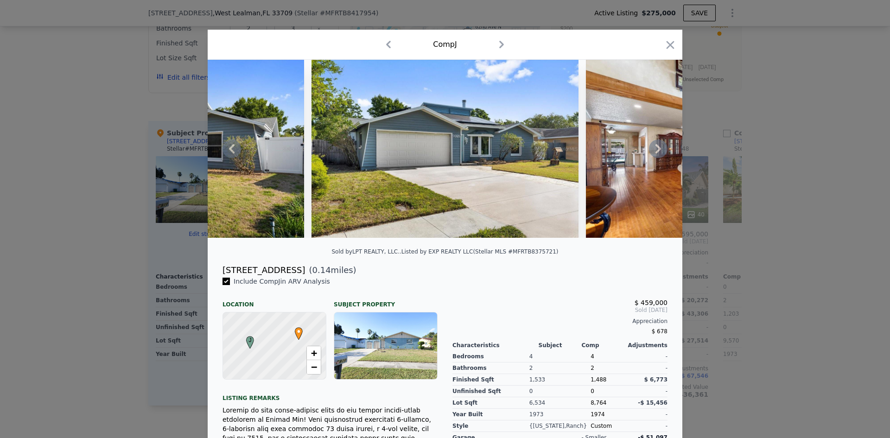
click at [651, 151] on icon at bounding box center [658, 149] width 19 height 19
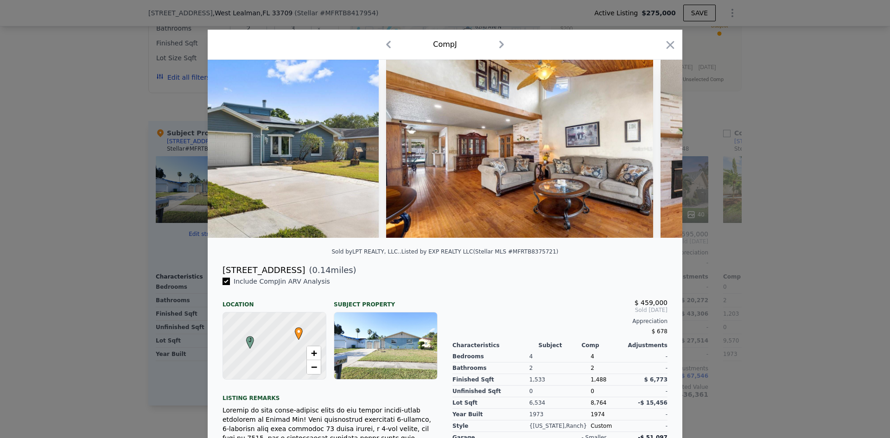
scroll to position [0, 668]
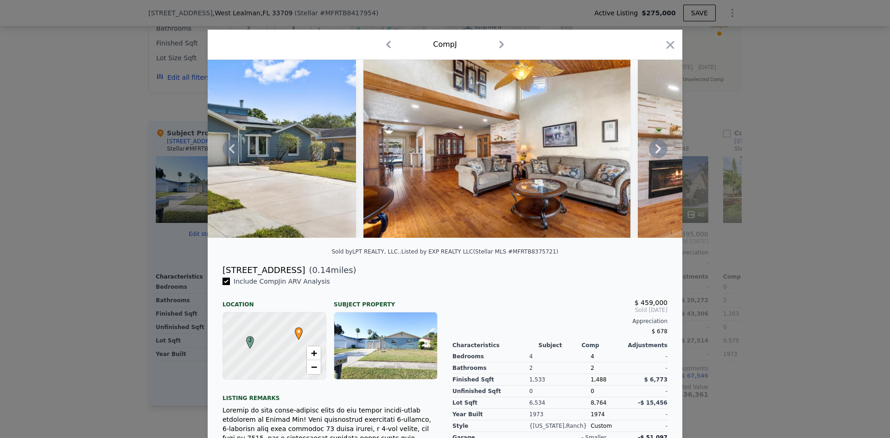
click at [651, 151] on icon at bounding box center [658, 149] width 19 height 19
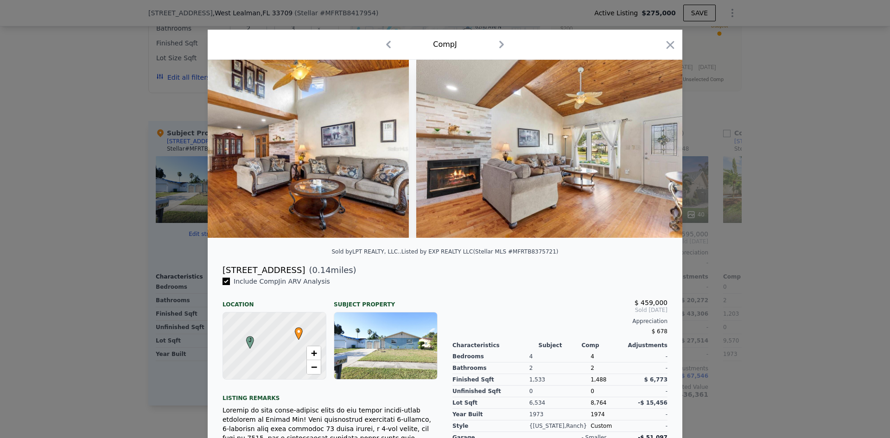
scroll to position [0, 890]
click at [656, 151] on icon at bounding box center [659, 148] width 6 height 9
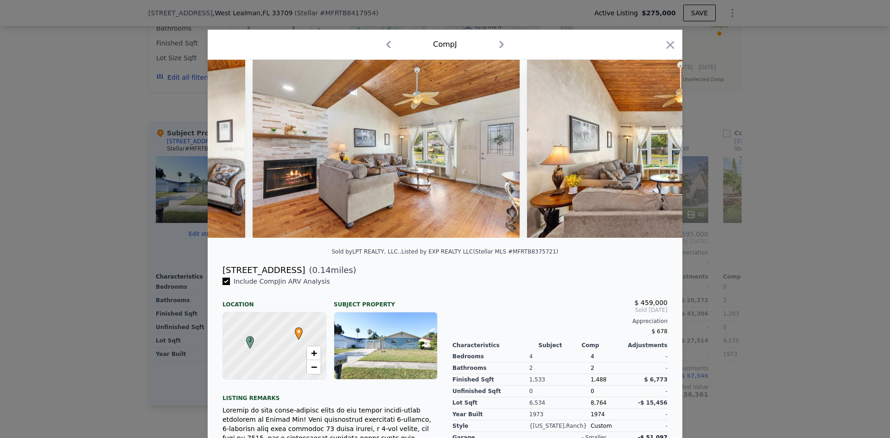
scroll to position [0, 1113]
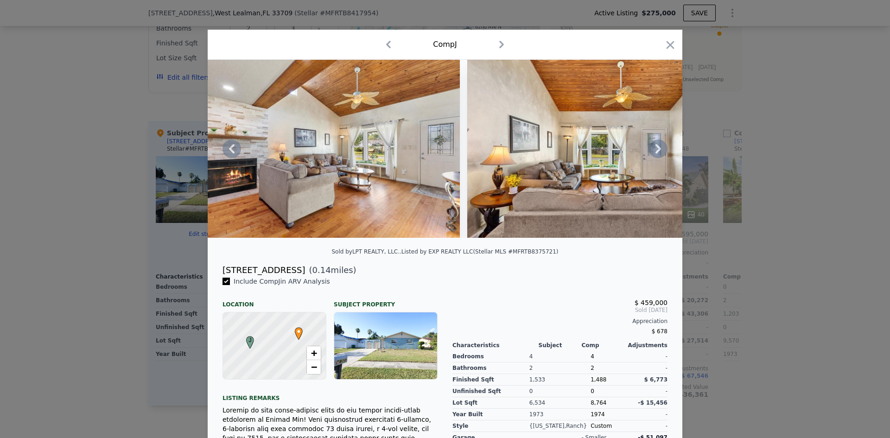
click at [658, 153] on icon at bounding box center [658, 149] width 19 height 19
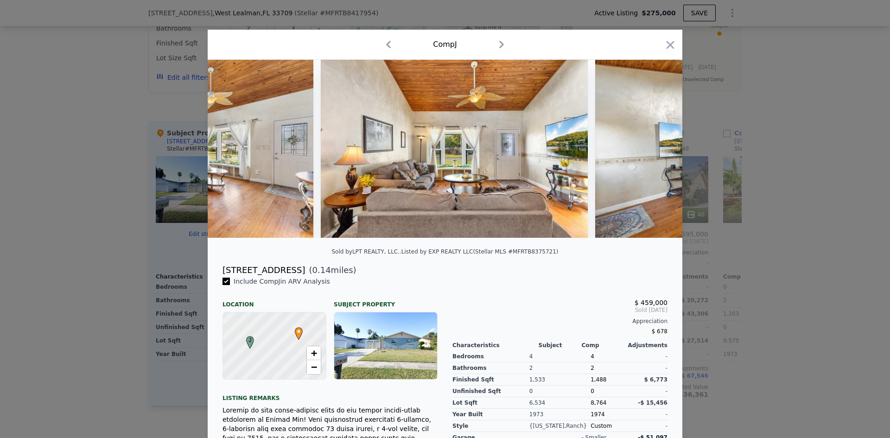
scroll to position [0, 1336]
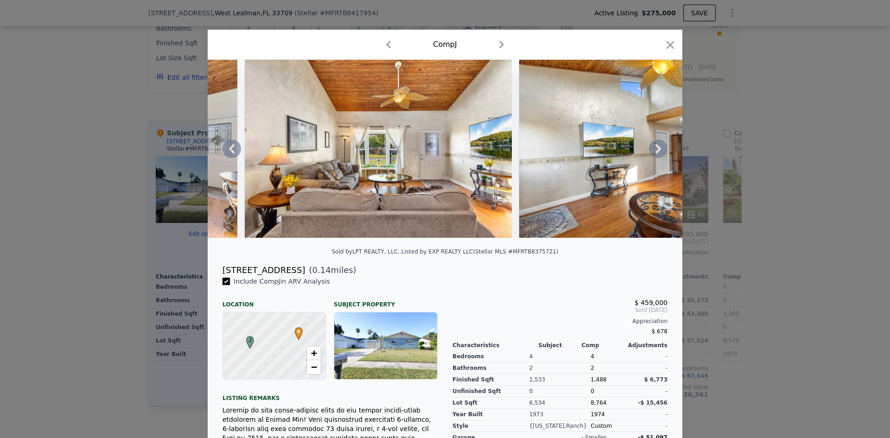
click at [657, 153] on icon at bounding box center [659, 148] width 6 height 9
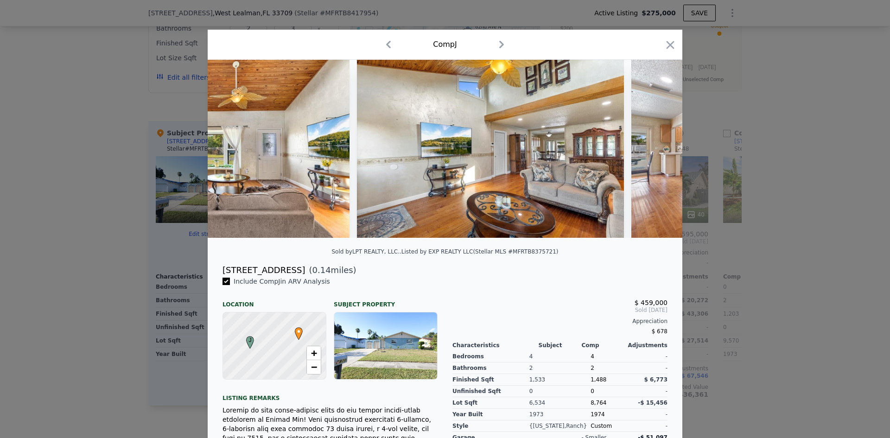
scroll to position [0, 1558]
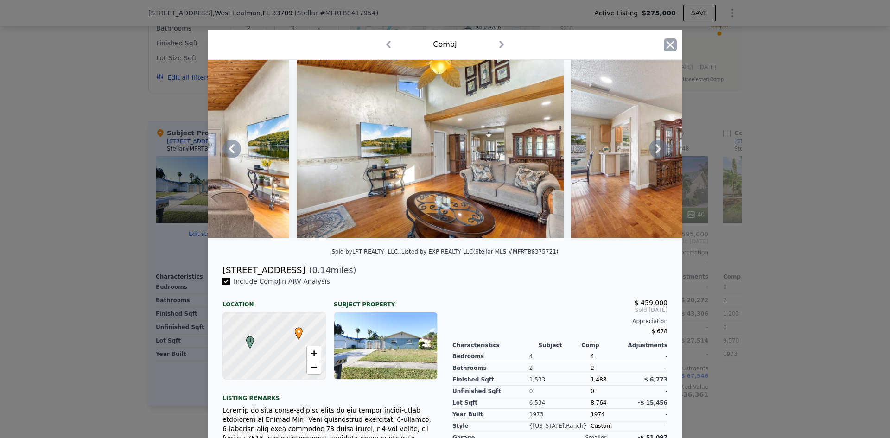
click at [667, 44] on icon "button" at bounding box center [671, 45] width 8 height 8
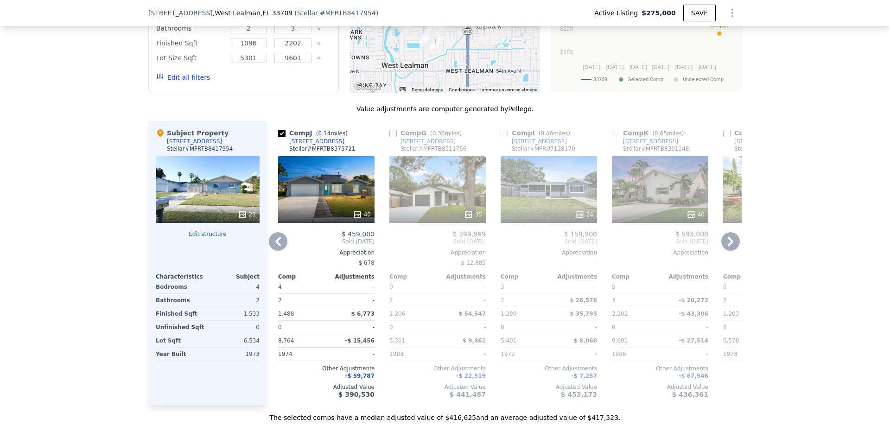
click at [727, 248] on icon at bounding box center [731, 241] width 19 height 19
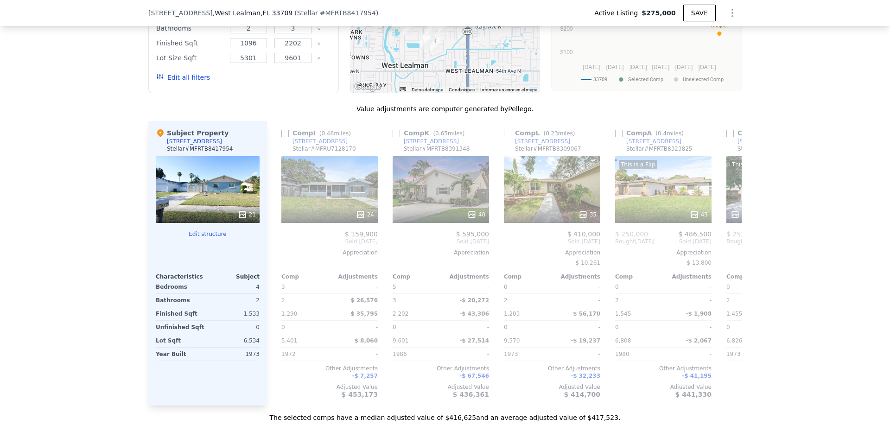
scroll to position [0, 668]
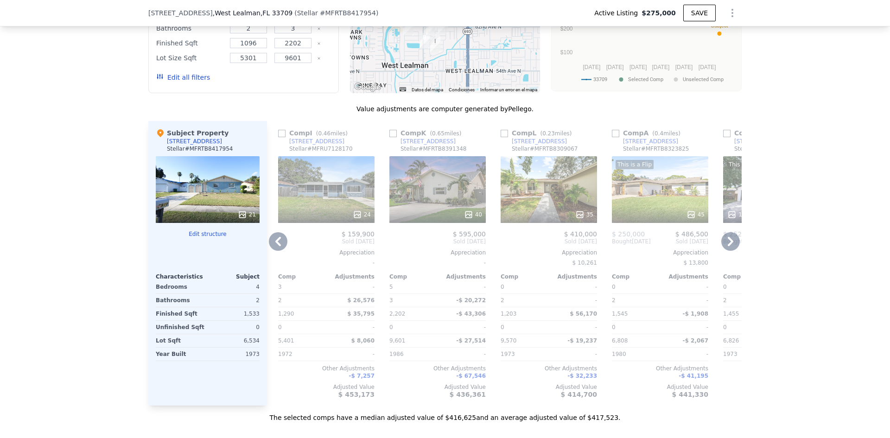
click at [503, 137] on input "checkbox" at bounding box center [504, 133] width 7 height 7
checkbox input "true"
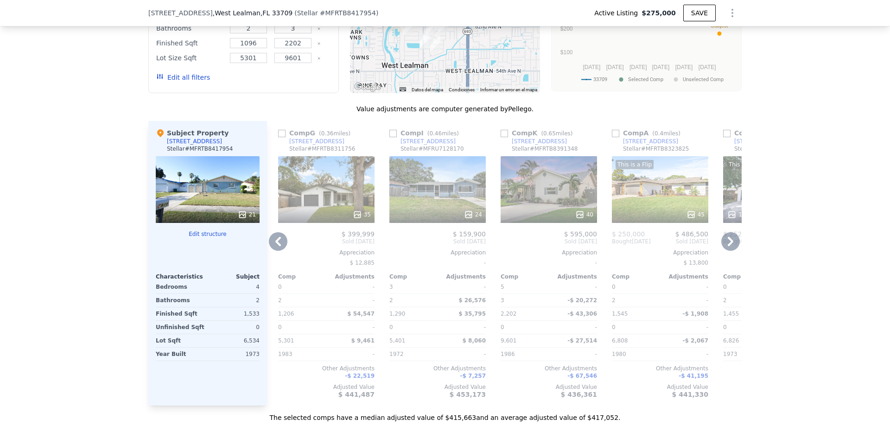
click at [276, 248] on icon at bounding box center [278, 241] width 19 height 19
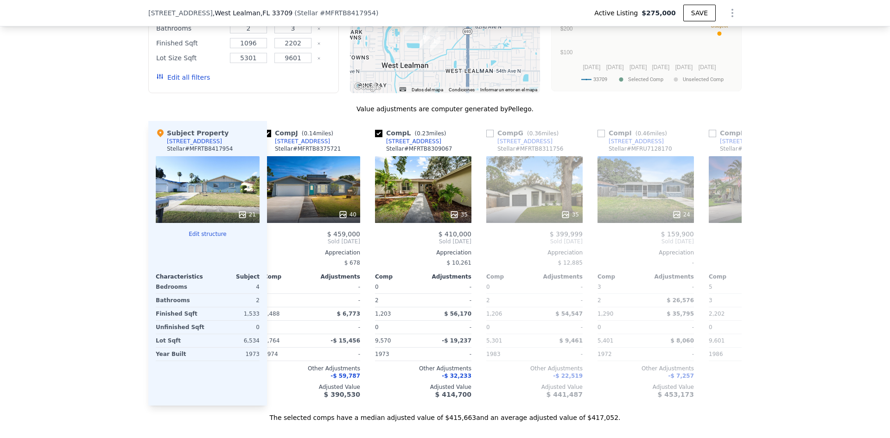
scroll to position [0, 445]
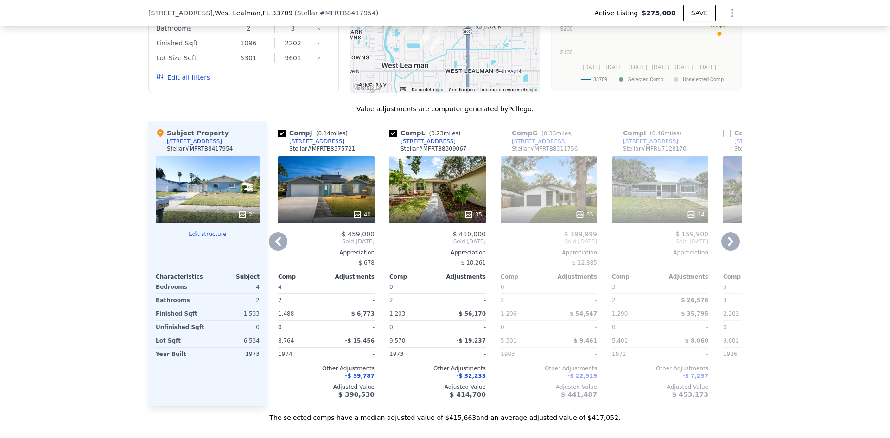
click at [464, 217] on icon at bounding box center [468, 214] width 9 height 9
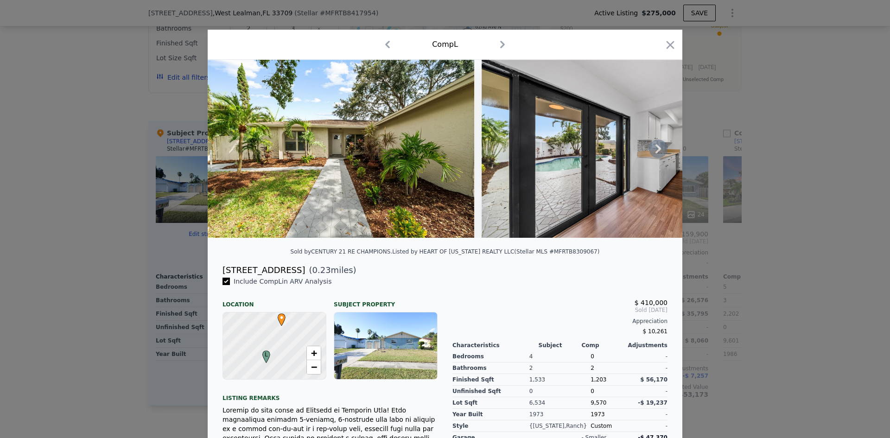
click at [656, 150] on icon at bounding box center [659, 148] width 6 height 9
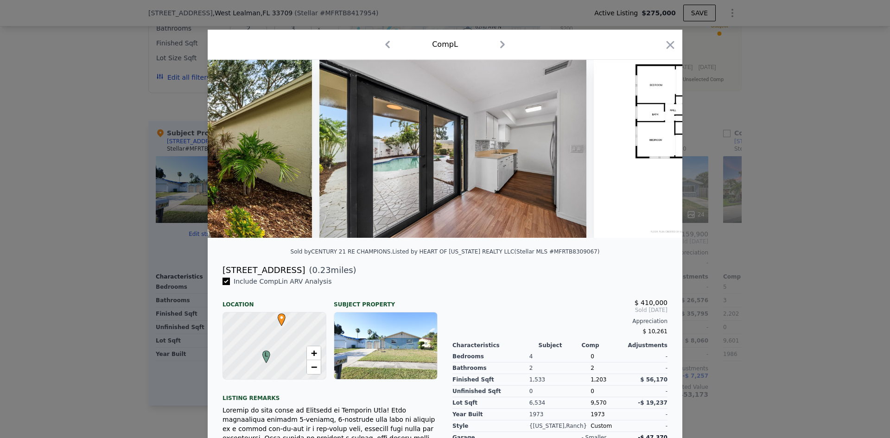
scroll to position [0, 223]
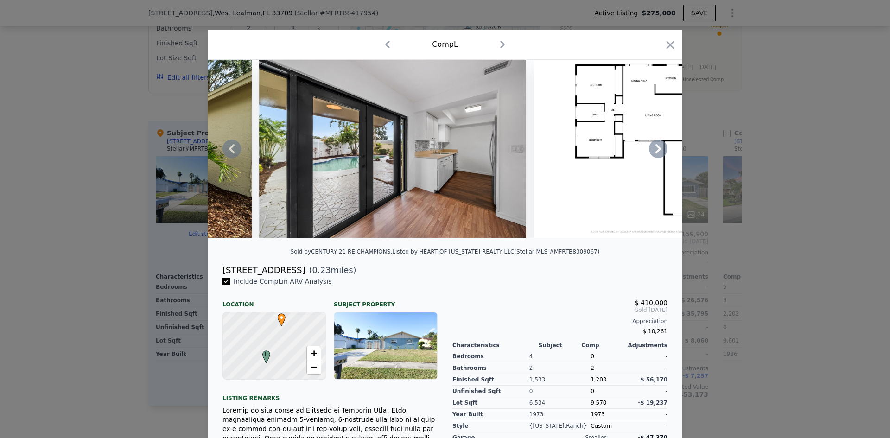
click at [654, 153] on icon at bounding box center [658, 149] width 19 height 19
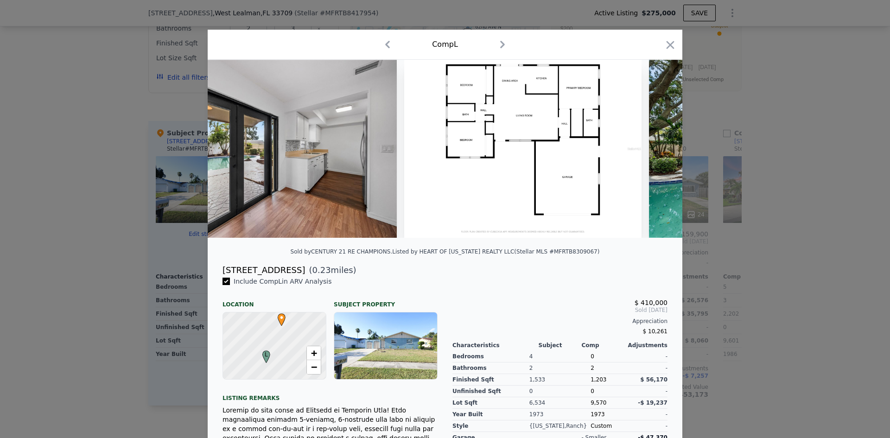
scroll to position [0, 445]
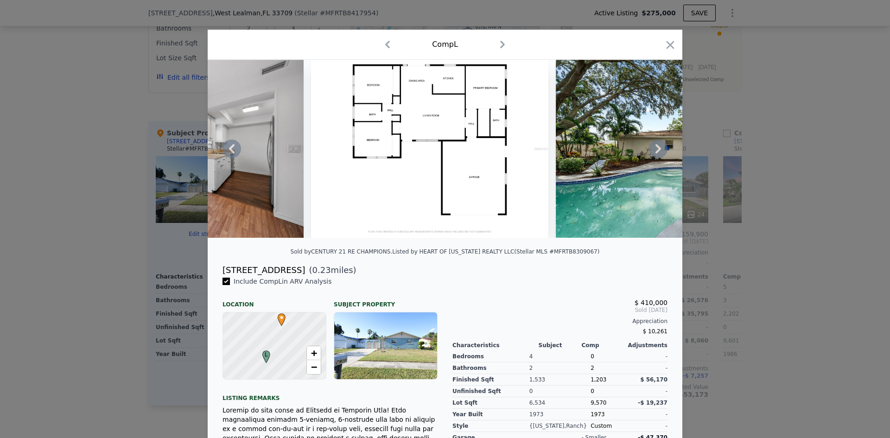
click at [654, 153] on icon at bounding box center [658, 149] width 19 height 19
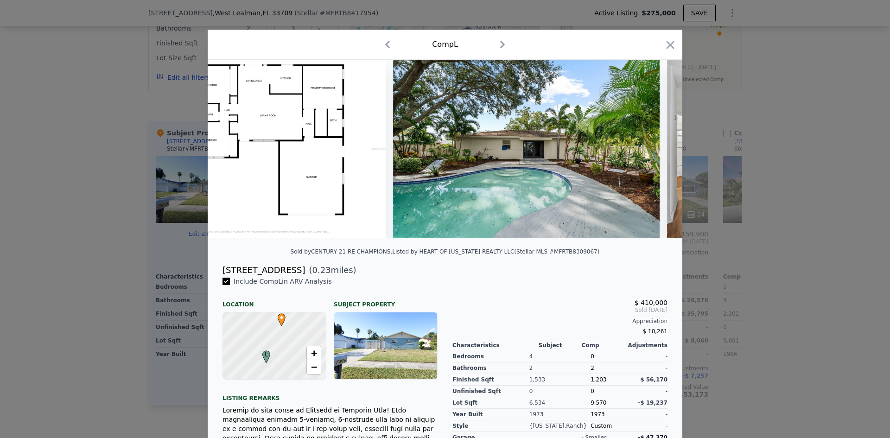
scroll to position [0, 668]
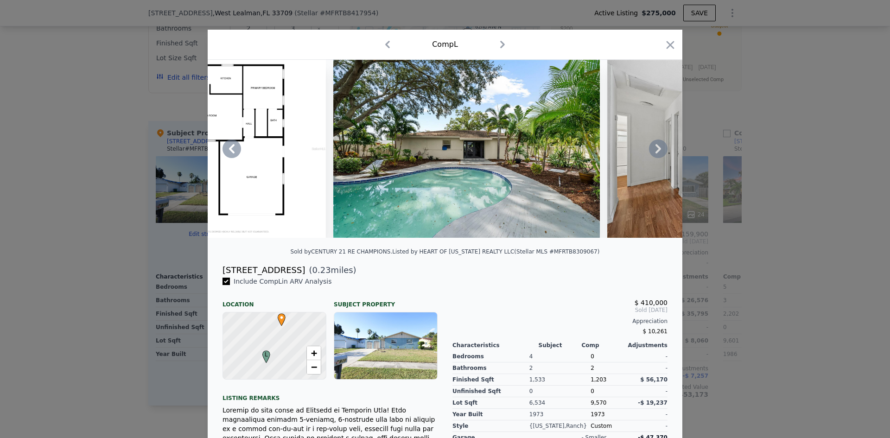
click at [654, 153] on icon at bounding box center [658, 149] width 19 height 19
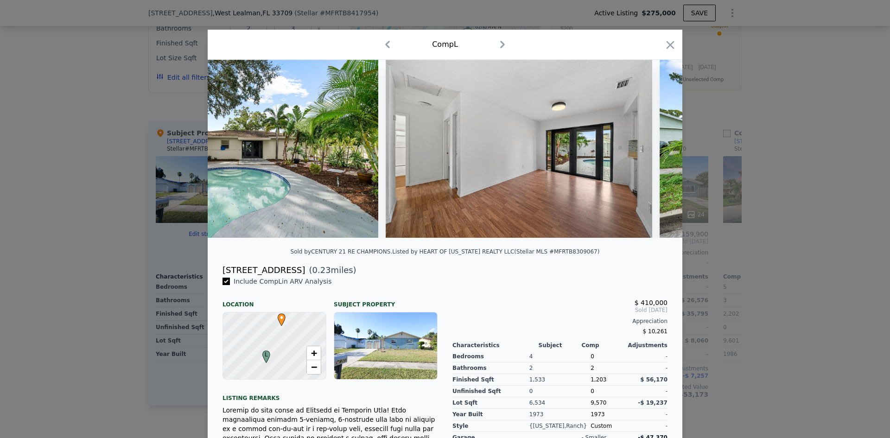
scroll to position [0, 890]
click at [656, 149] on icon at bounding box center [659, 148] width 6 height 9
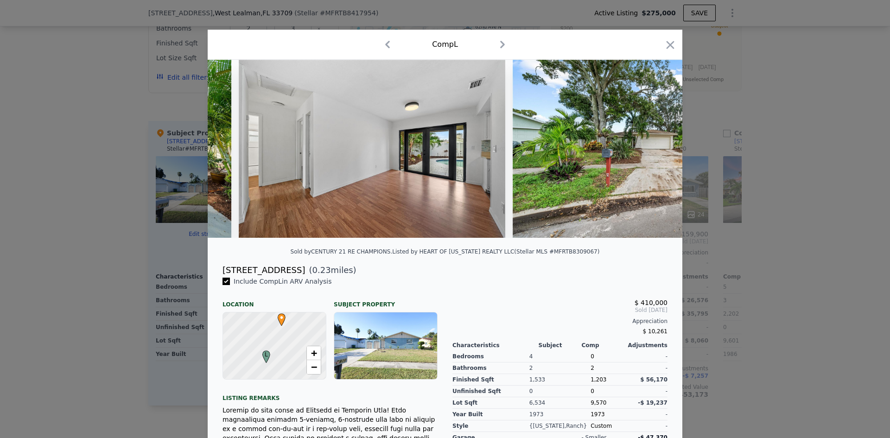
scroll to position [0, 1113]
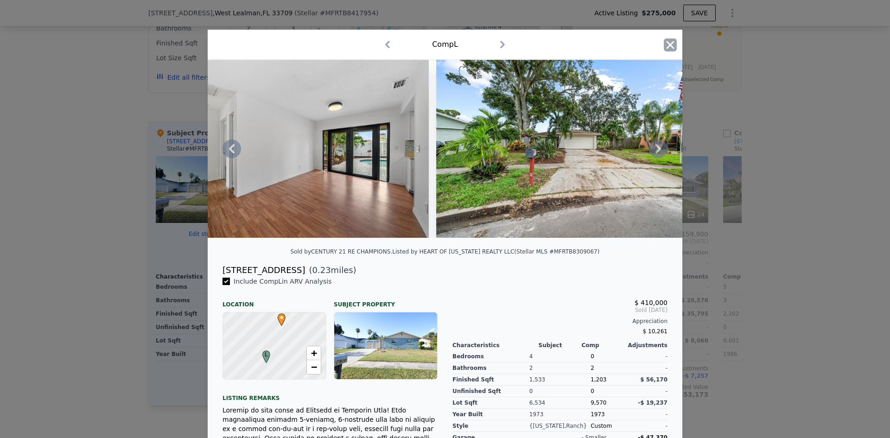
click at [667, 42] on icon "button" at bounding box center [670, 44] width 13 height 13
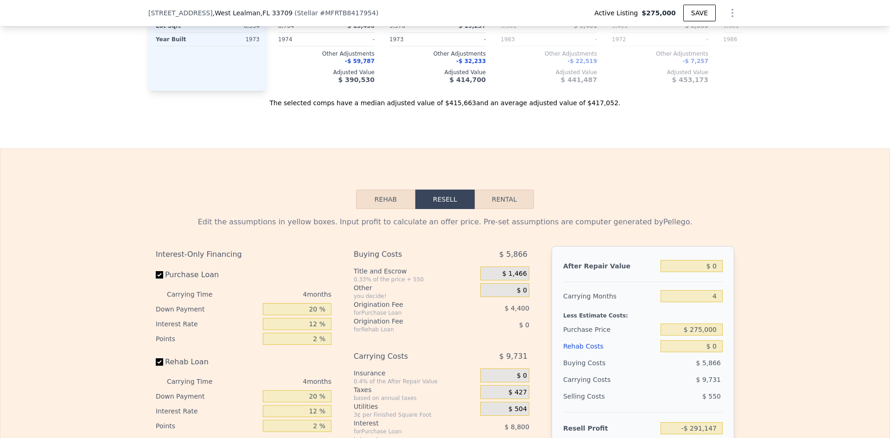
scroll to position [1156, 0]
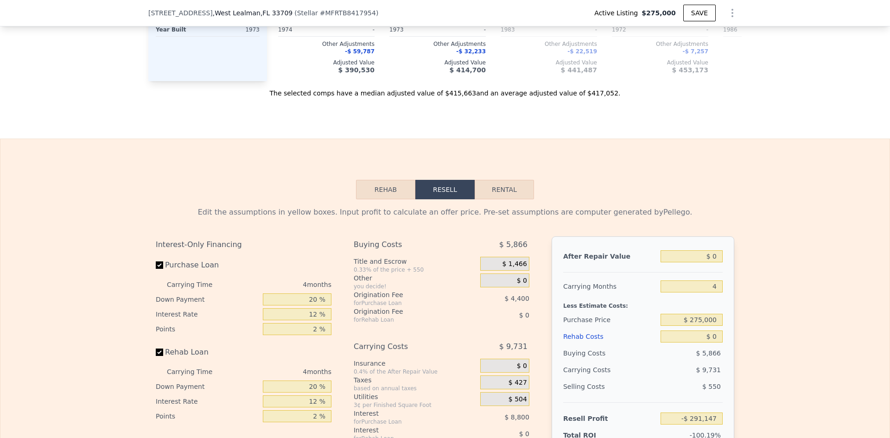
click at [384, 199] on button "Rehab" at bounding box center [385, 189] width 59 height 19
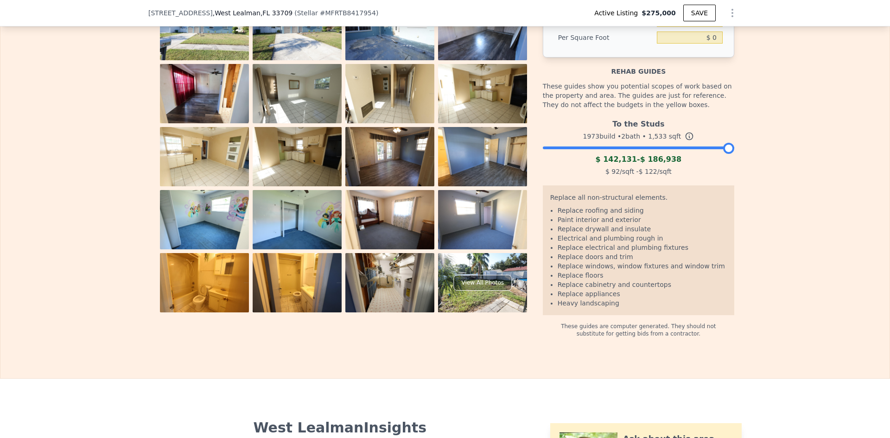
scroll to position [1295, 0]
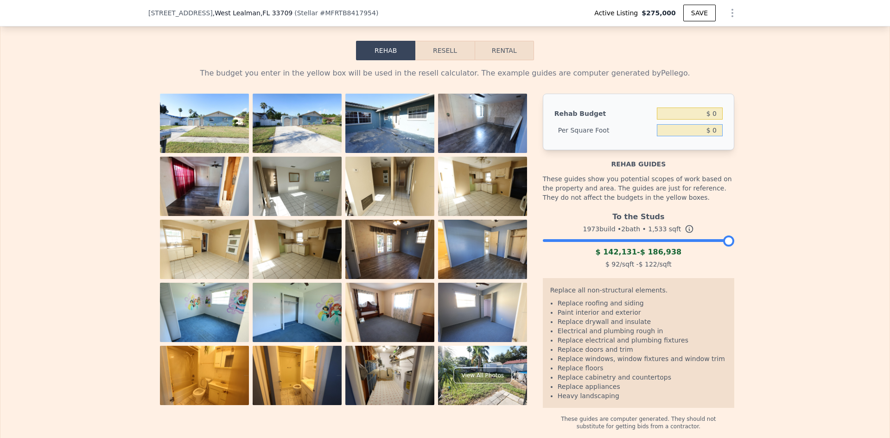
click at [710, 136] on input "$ 0" at bounding box center [690, 130] width 66 height 12
type input "$ 80"
drag, startPoint x: 781, startPoint y: 192, endPoint x: 773, endPoint y: 192, distance: 7.9
click at [780, 192] on div "The budget you enter in the yellow box will be used in the resell calculator. T…" at bounding box center [444, 245] width 889 height 370
type input "$ 122,640"
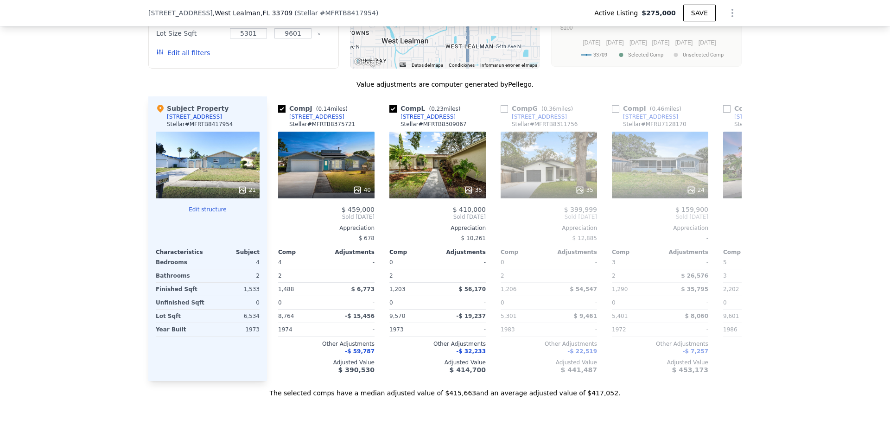
scroll to position [878, 0]
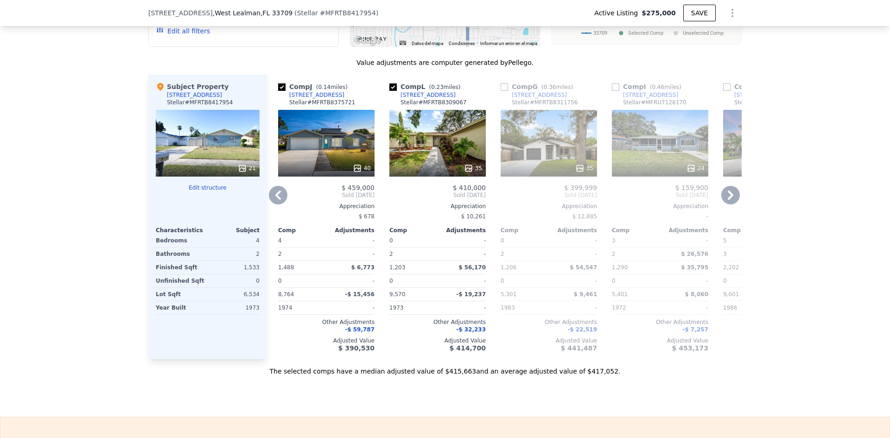
click at [271, 201] on icon at bounding box center [278, 195] width 19 height 19
click at [271, 201] on div "Comp C ( 0.07 miles) [STREET_ADDRESS] Stellar # MFRTB8348442 26 $ 405,000 Sold …" at bounding box center [504, 217] width 475 height 285
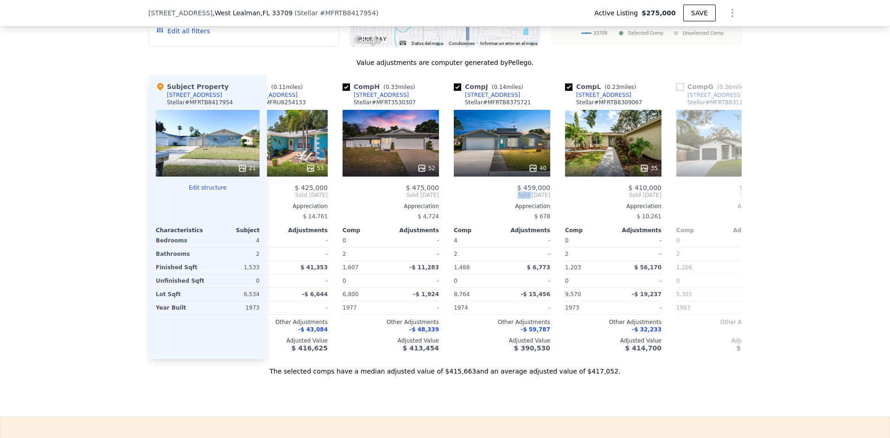
scroll to position [0, 223]
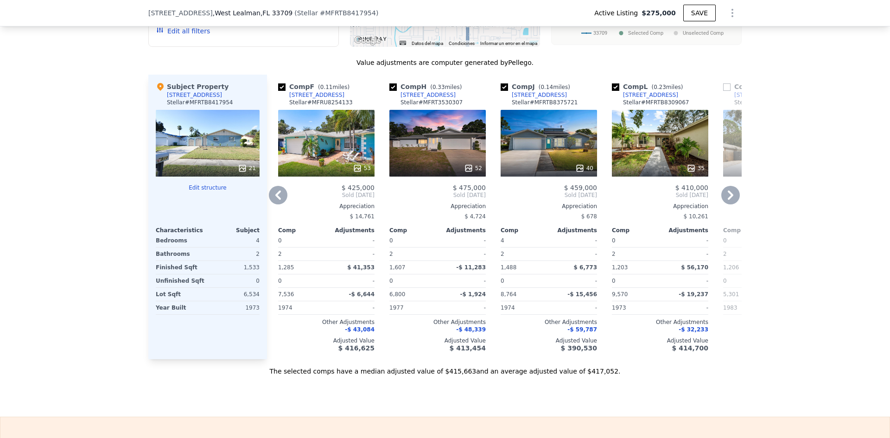
click at [271, 202] on icon at bounding box center [278, 195] width 19 height 19
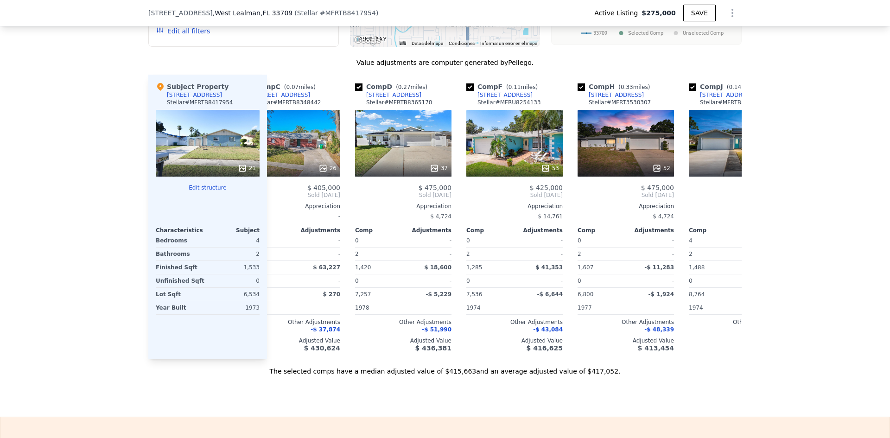
scroll to position [0, 0]
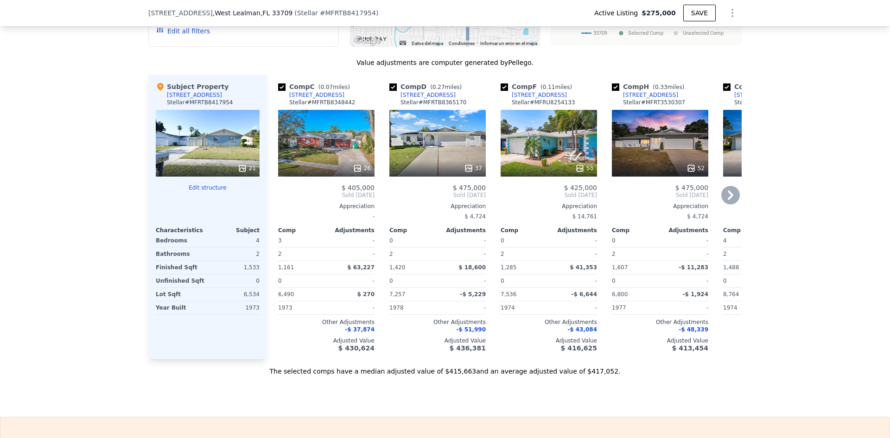
click at [724, 200] on icon at bounding box center [731, 195] width 19 height 19
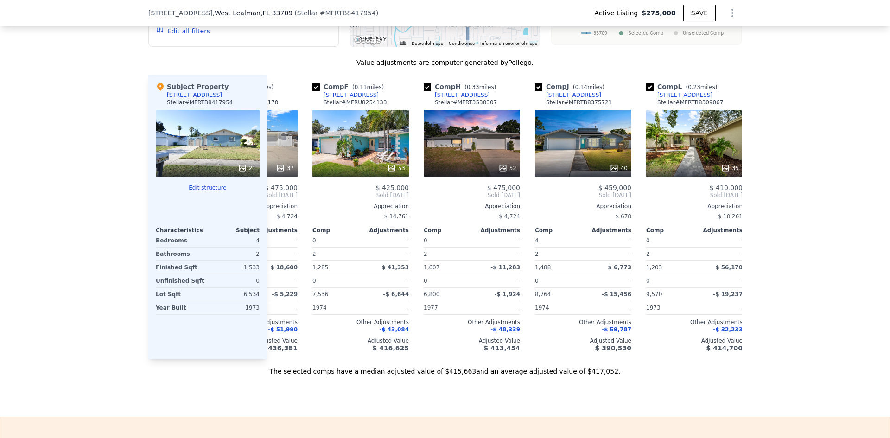
scroll to position [0, 223]
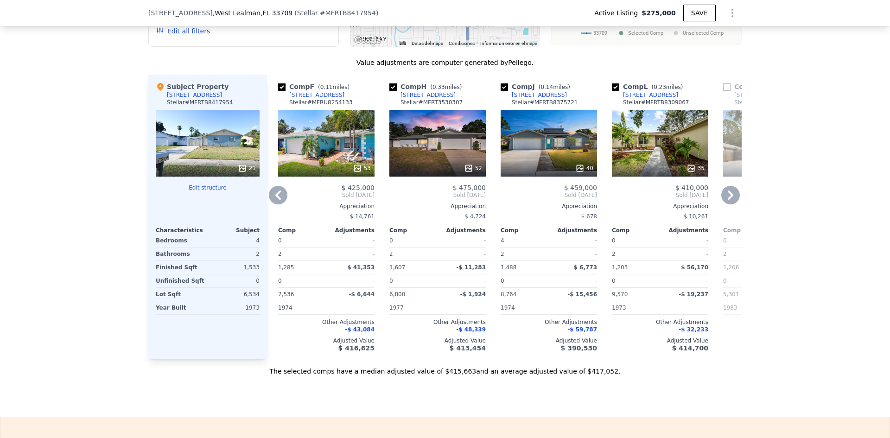
click at [275, 201] on icon at bounding box center [278, 195] width 19 height 19
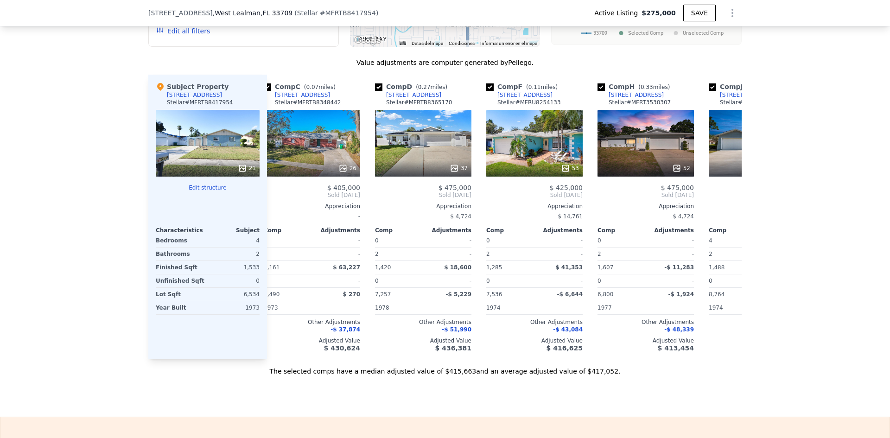
scroll to position [0, 0]
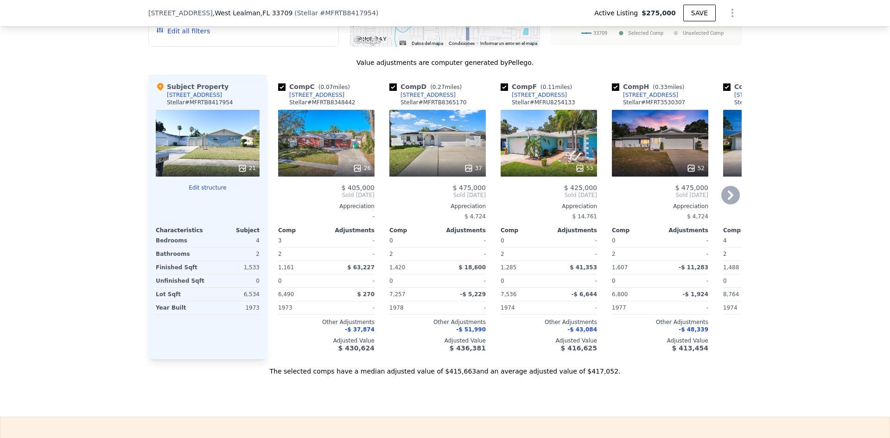
click at [278, 199] on span "Sold [DATE]" at bounding box center [326, 195] width 96 height 7
